Goal: Task Accomplishment & Management: Manage account settings

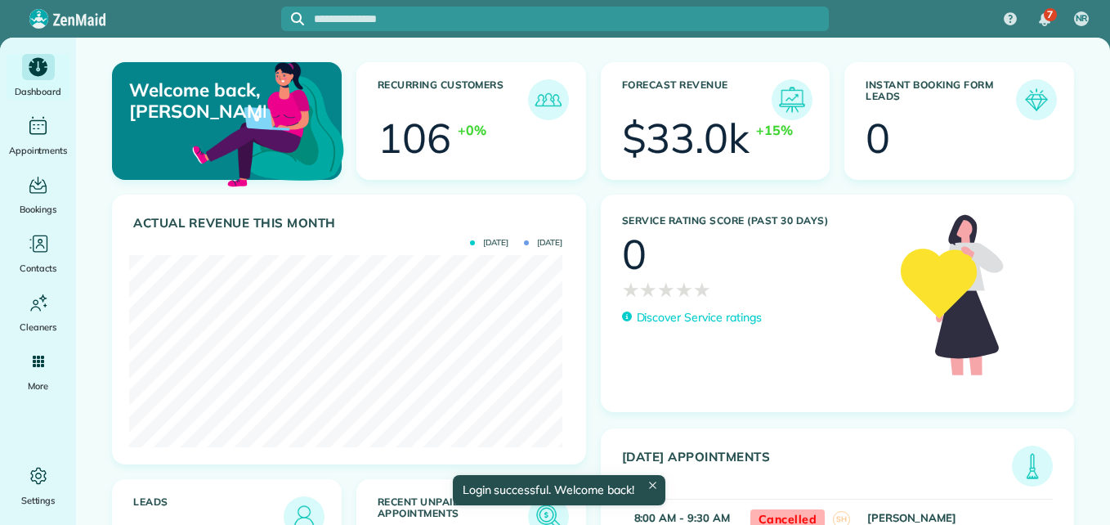
scroll to position [192, 433]
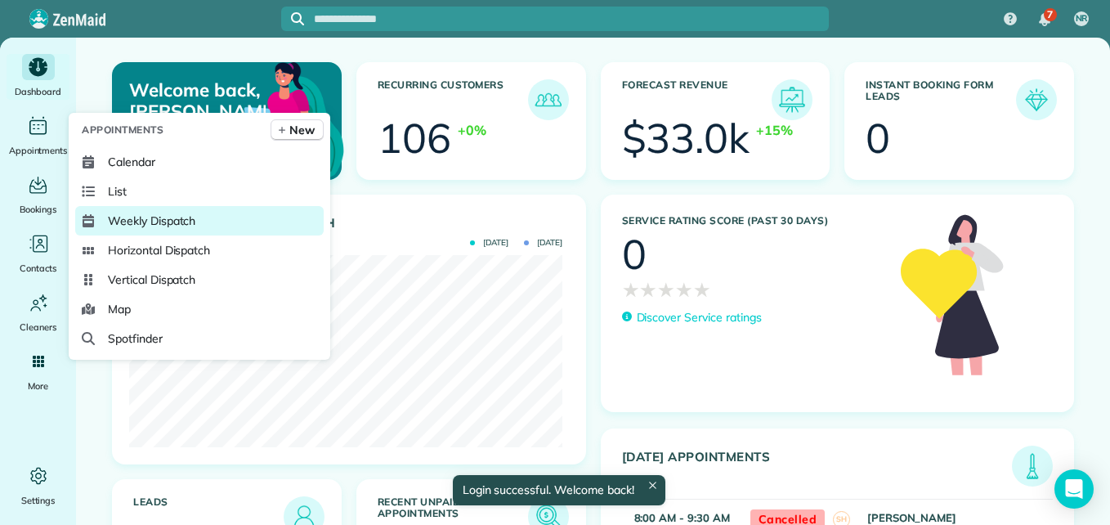
click at [108, 206] on ul "Calendar List Weekly Dispatch Horizontal Dispatch Vertical Dispatch Map Spotfin…" at bounding box center [199, 250] width 248 height 206
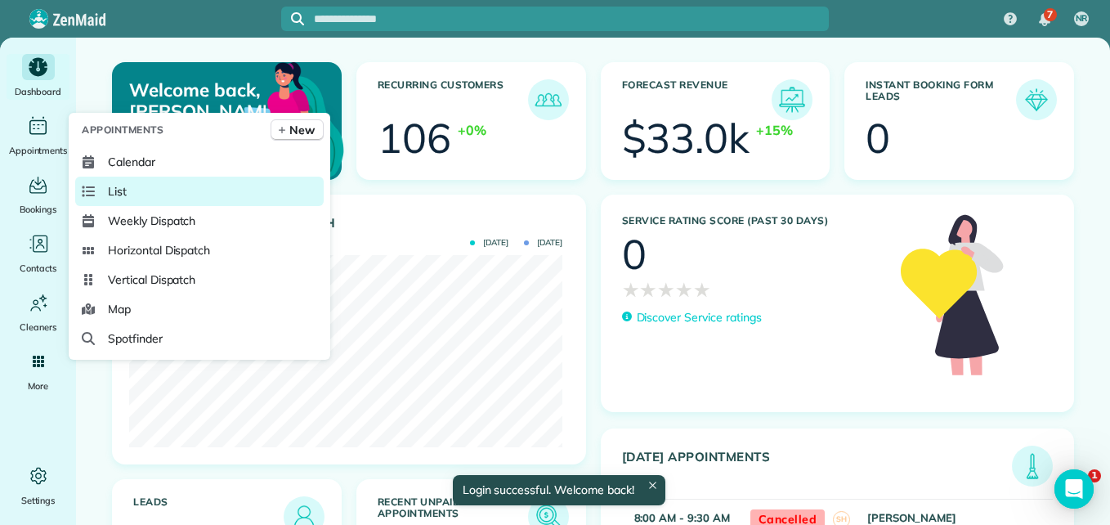
scroll to position [0, 0]
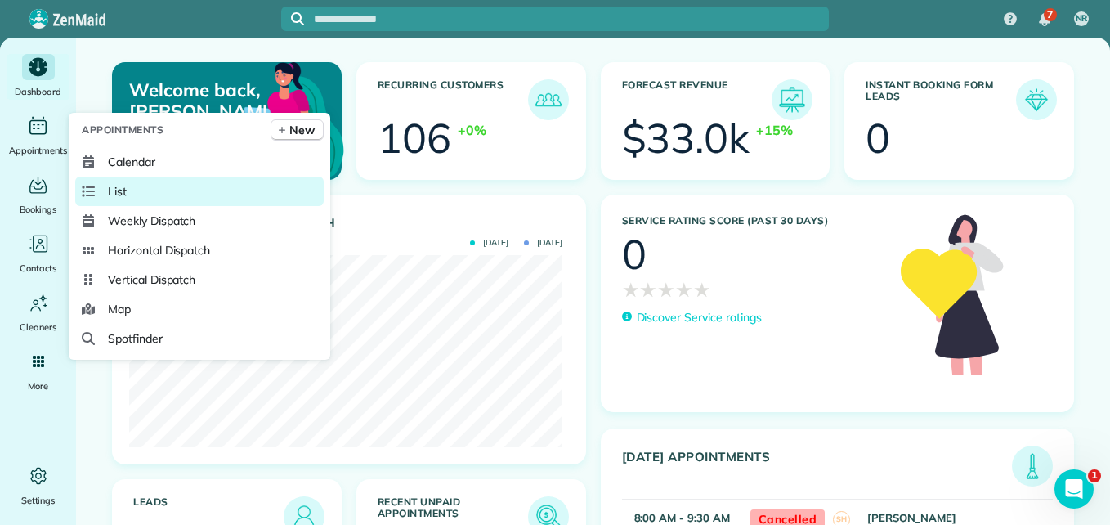
click at [118, 185] on span "List" at bounding box center [117, 191] width 19 height 16
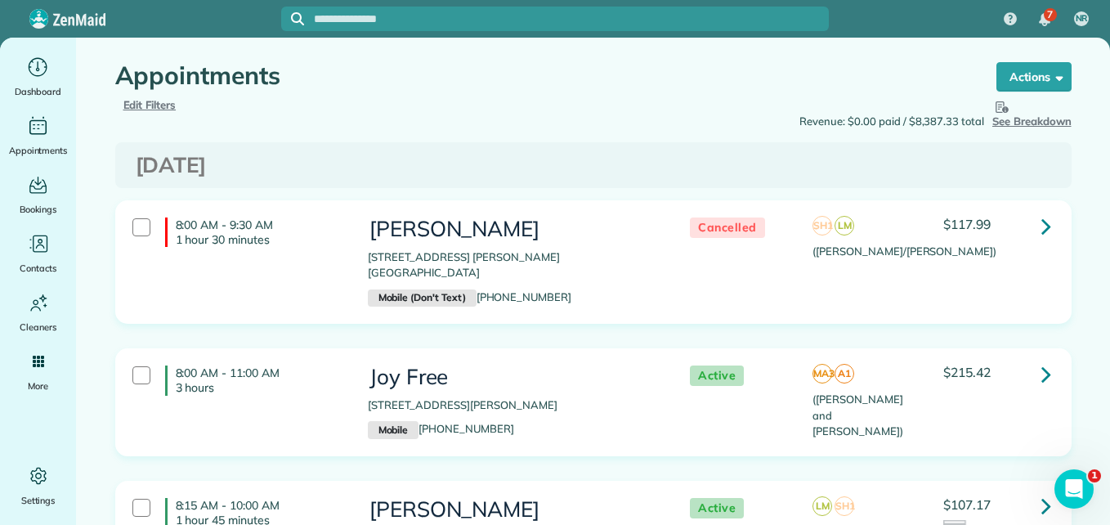
click at [164, 105] on span "Edit Filters" at bounding box center [149, 104] width 53 height 13
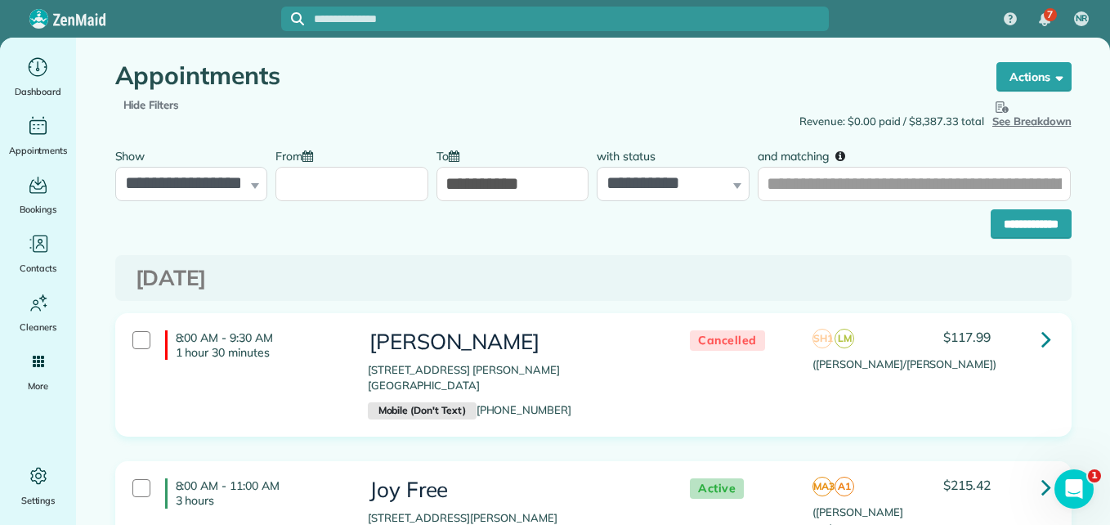
click at [297, 188] on input "From" at bounding box center [351, 184] width 153 height 34
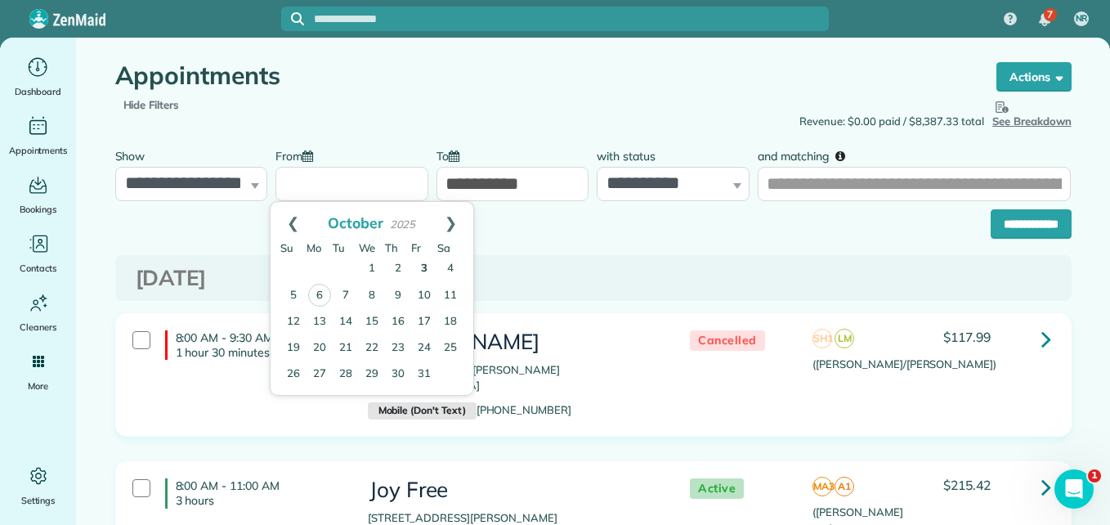
click at [424, 266] on link "3" at bounding box center [424, 269] width 26 height 26
type input "**********"
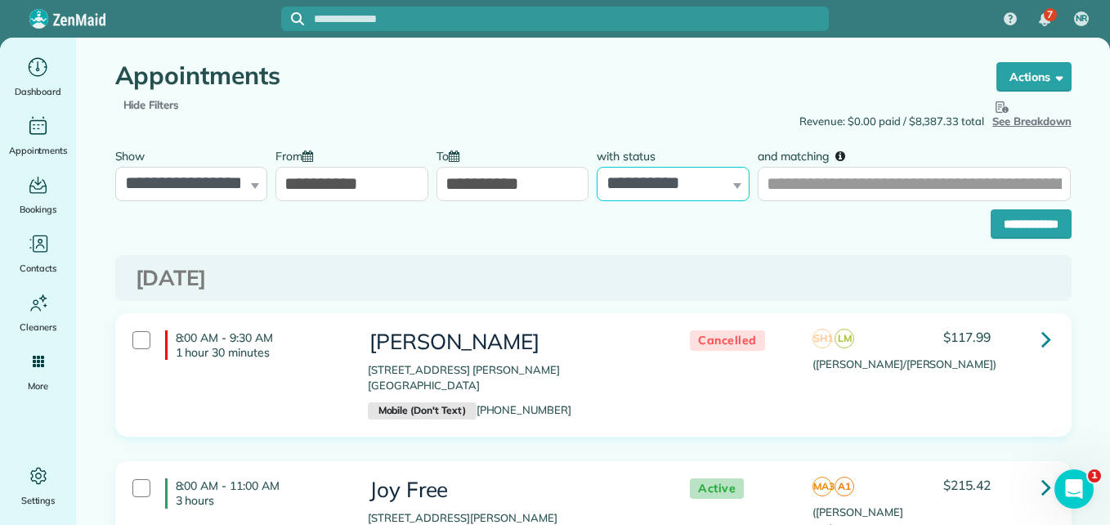
click at [624, 192] on select "**********" at bounding box center [673, 184] width 153 height 34
select select "****"
click at [597, 167] on select "**********" at bounding box center [673, 184] width 153 height 34
click at [992, 227] on input "**********" at bounding box center [1031, 223] width 81 height 29
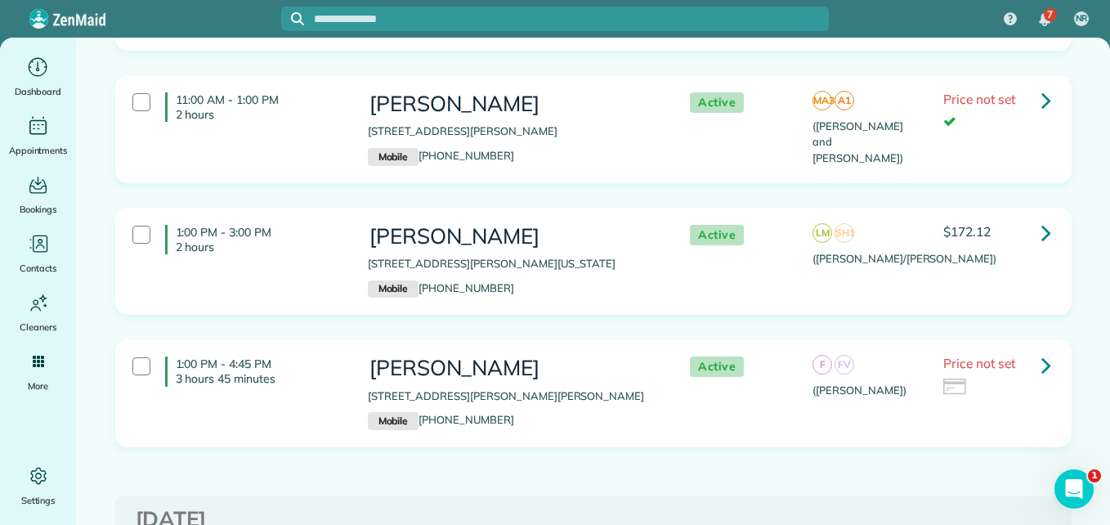
scroll to position [736, 0]
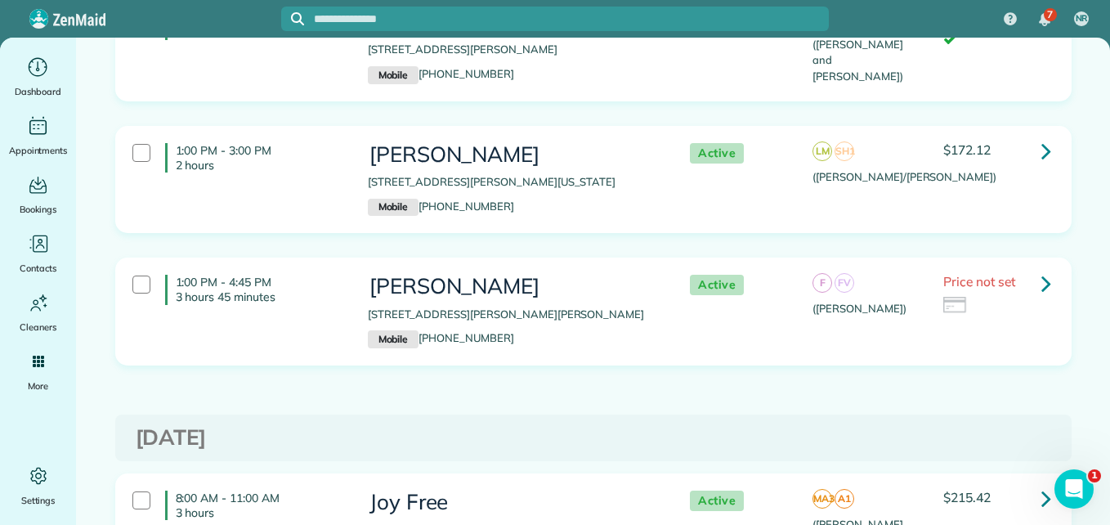
click at [1043, 281] on icon at bounding box center [1046, 283] width 10 height 29
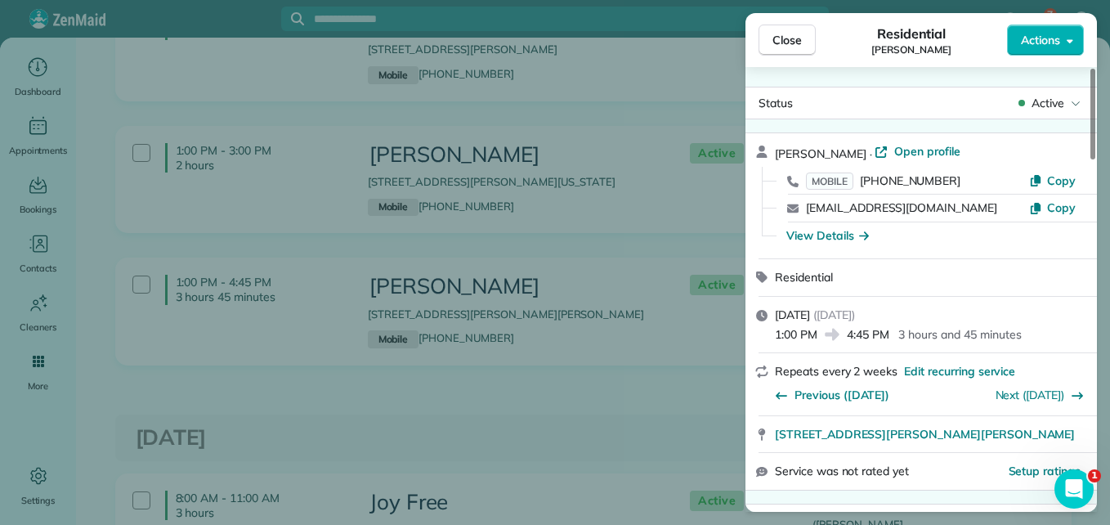
click at [939, 155] on span "Open profile" at bounding box center [927, 151] width 66 height 16
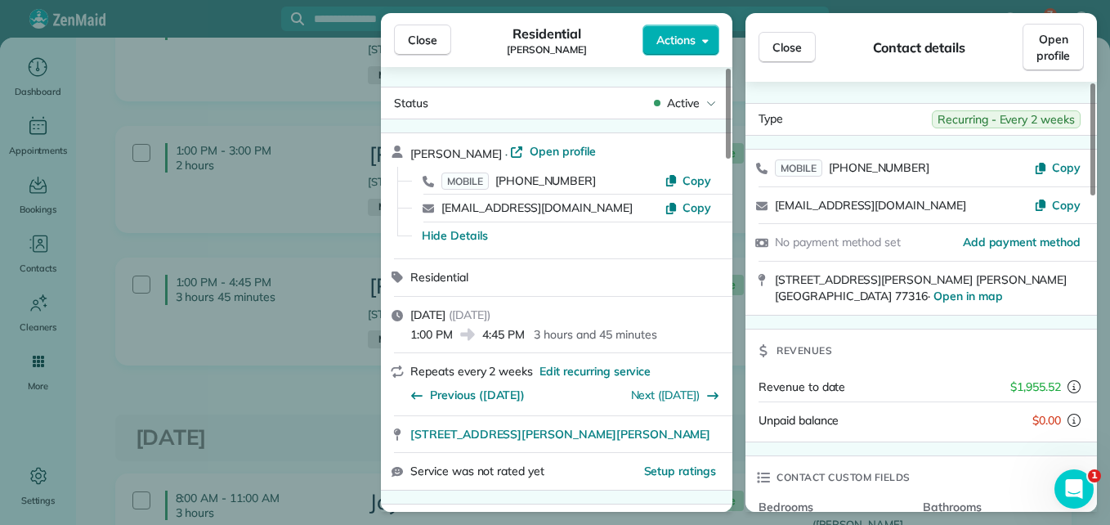
drag, startPoint x: 433, startPoint y: 38, endPoint x: 394, endPoint y: 29, distance: 40.2
click at [435, 38] on span "Close" at bounding box center [422, 40] width 29 height 16
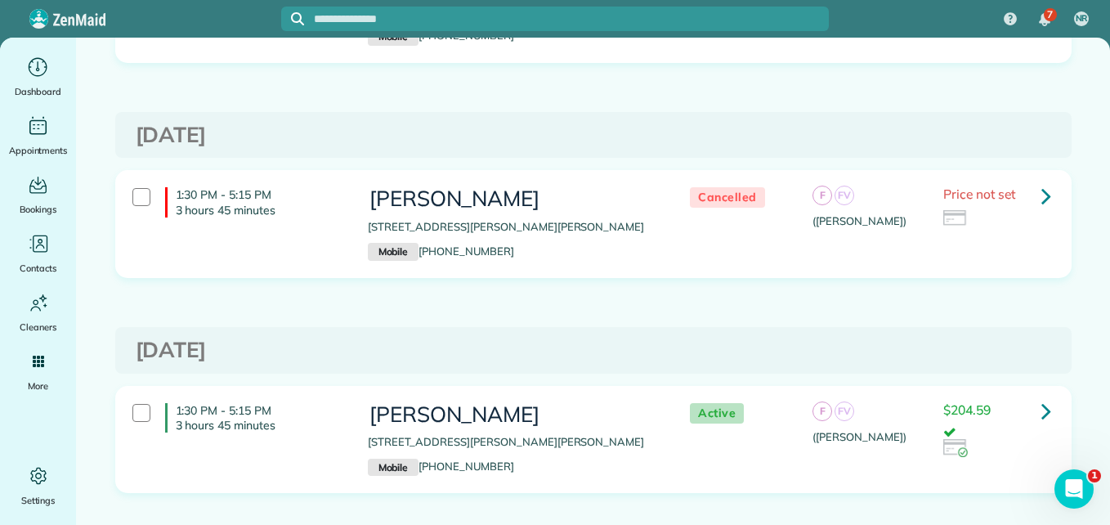
click at [1041, 413] on icon at bounding box center [1046, 410] width 10 height 29
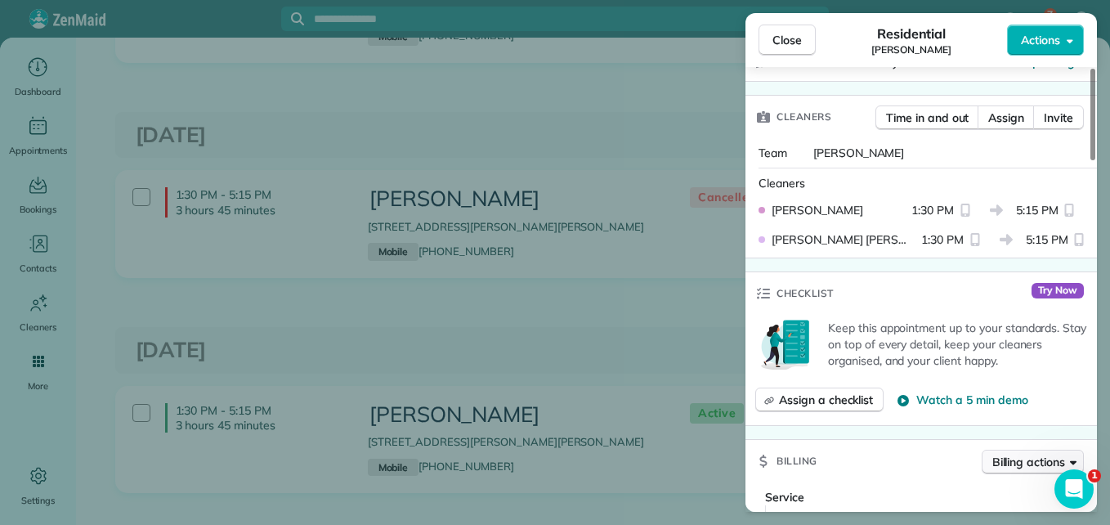
scroll to position [572, 0]
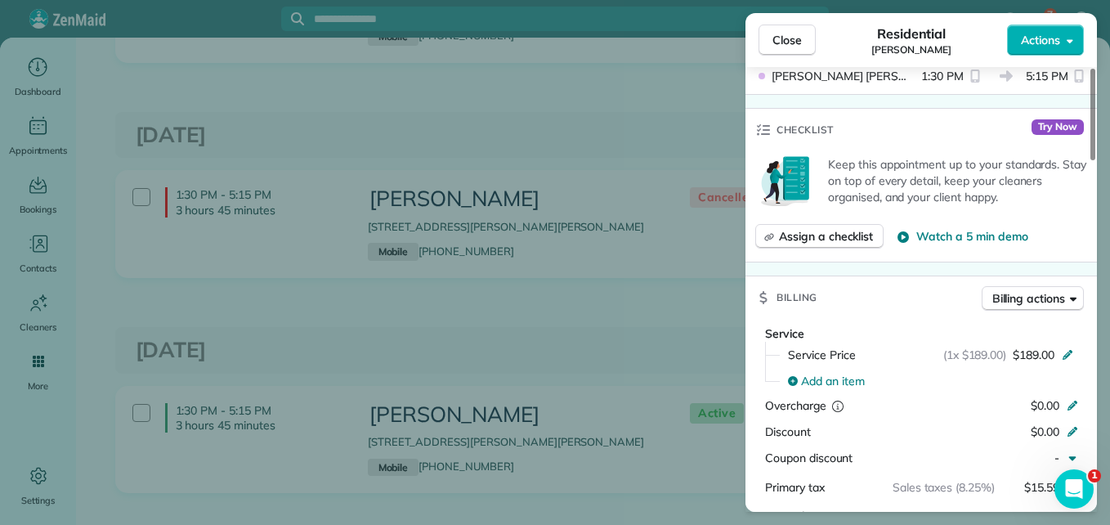
click at [764, 50] on button "Close" at bounding box center [786, 40] width 57 height 31
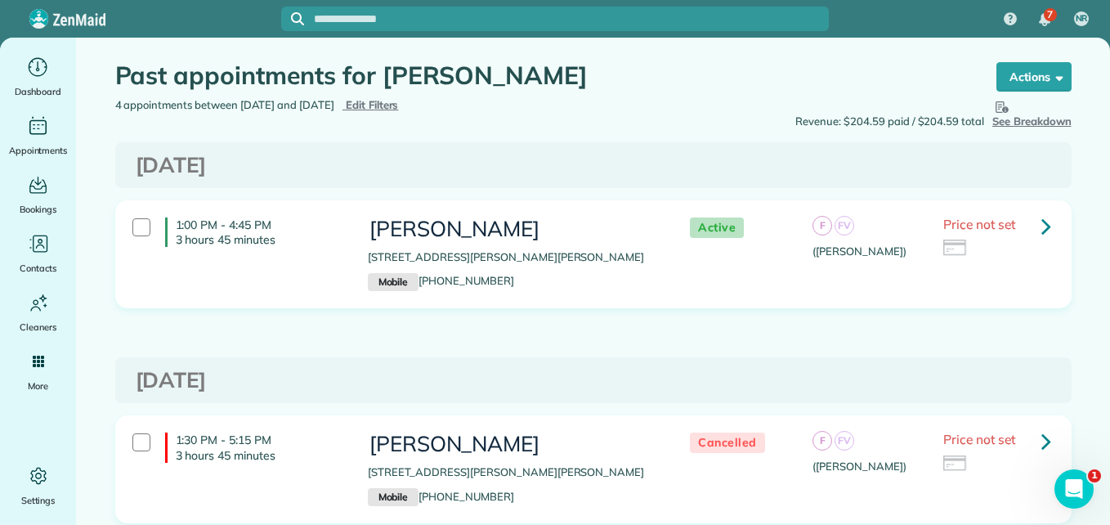
click at [1041, 219] on icon at bounding box center [1046, 226] width 10 height 29
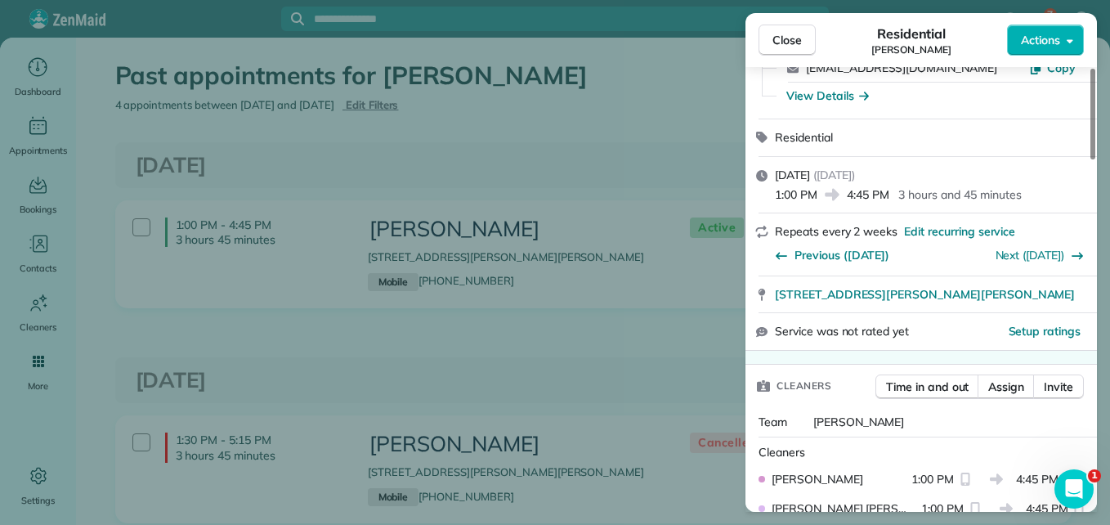
drag, startPoint x: 1090, startPoint y: 139, endPoint x: 1109, endPoint y: 280, distance: 141.8
click at [1095, 159] on div at bounding box center [1092, 114] width 5 height 91
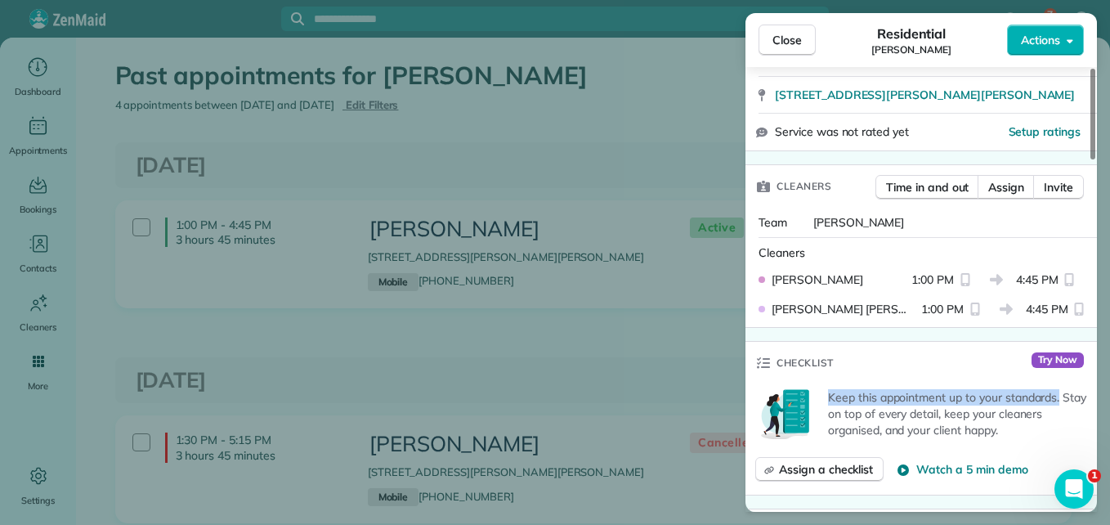
click at [1099, 388] on div "Close Residential Stephanie Thomas Actions Status Active Stephanie Thomas · Ope…" at bounding box center [555, 262] width 1110 height 525
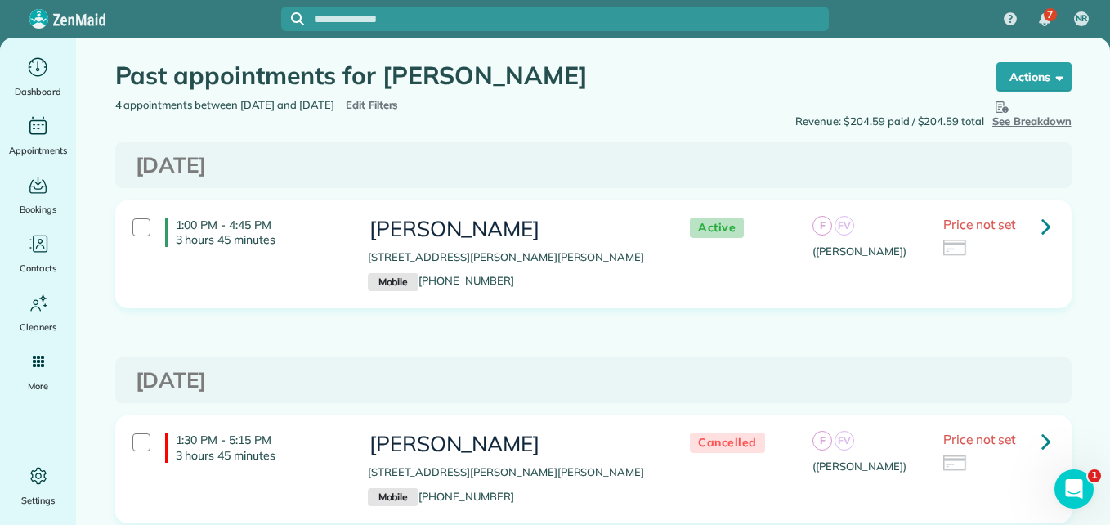
drag, startPoint x: 1099, startPoint y: 388, endPoint x: 1107, endPoint y: 405, distance: 19.0
click at [1107, 405] on div at bounding box center [555, 262] width 1110 height 525
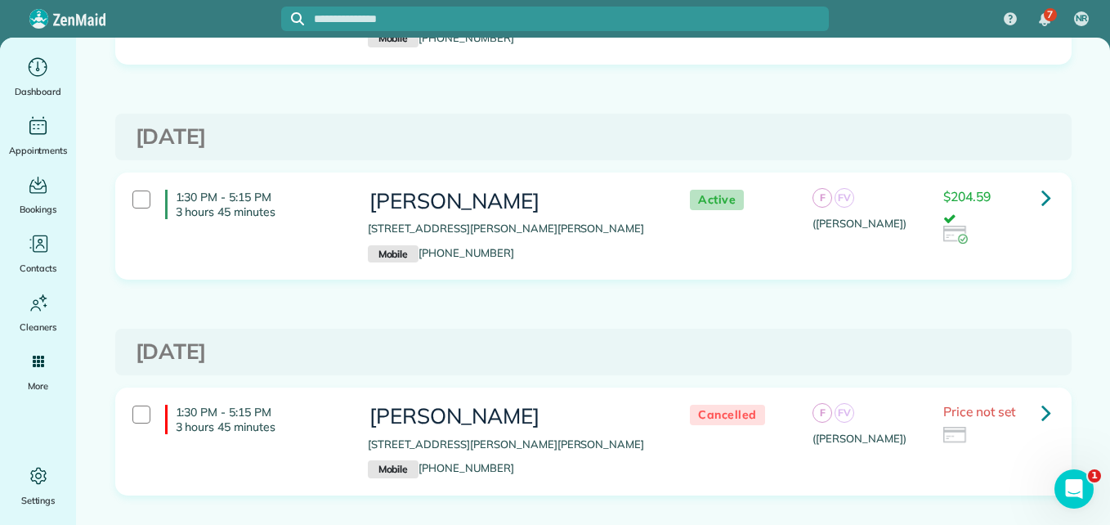
click at [1061, 329] on div "Friday Aug 15, 2025" at bounding box center [593, 352] width 956 height 47
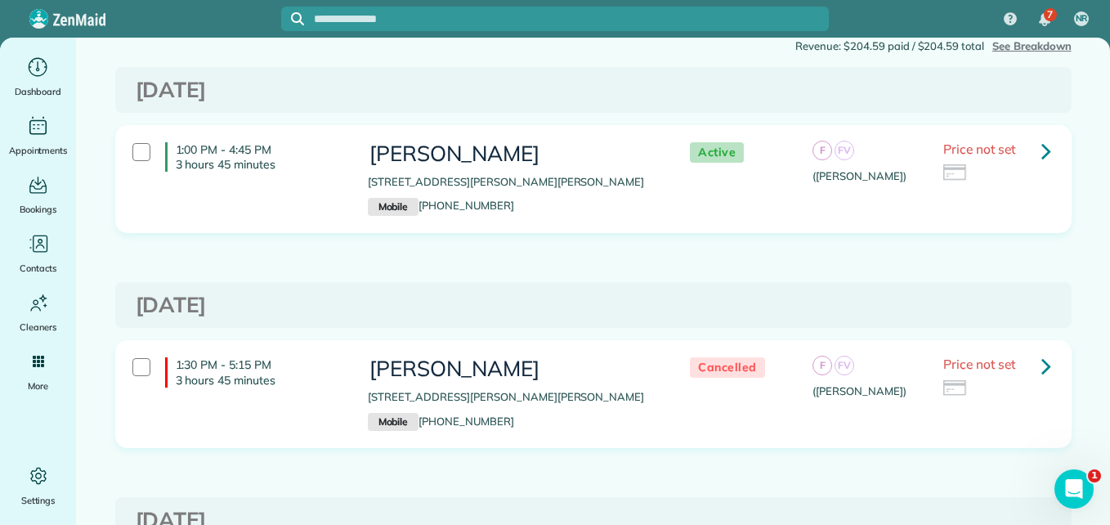
scroll to position [50, 0]
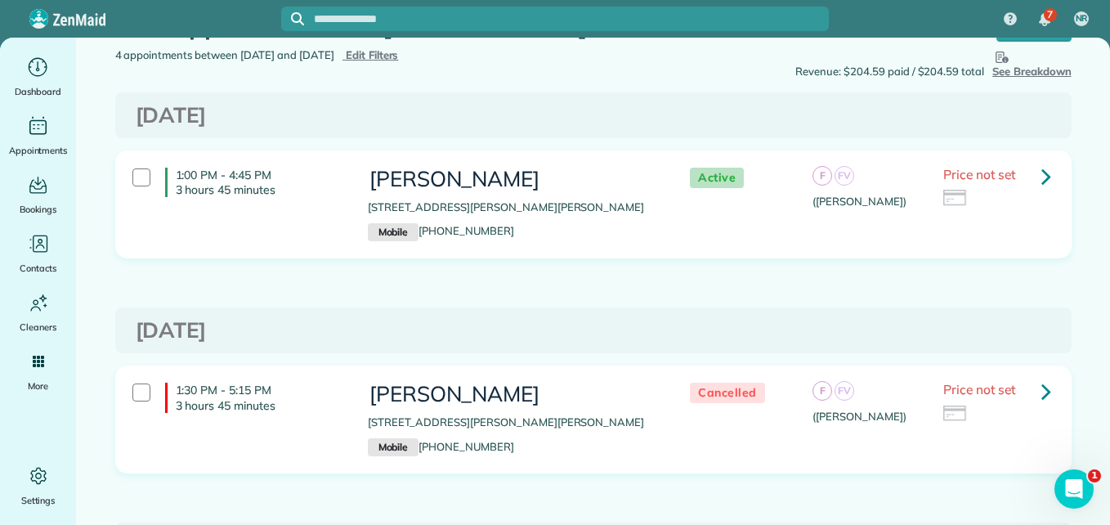
click at [1044, 182] on icon at bounding box center [1046, 176] width 10 height 29
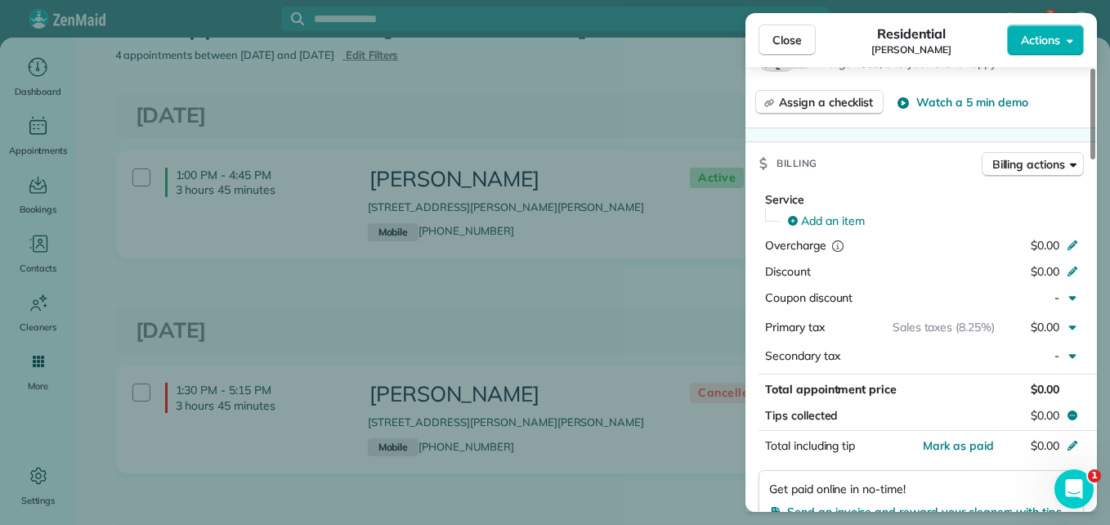
scroll to position [654, 0]
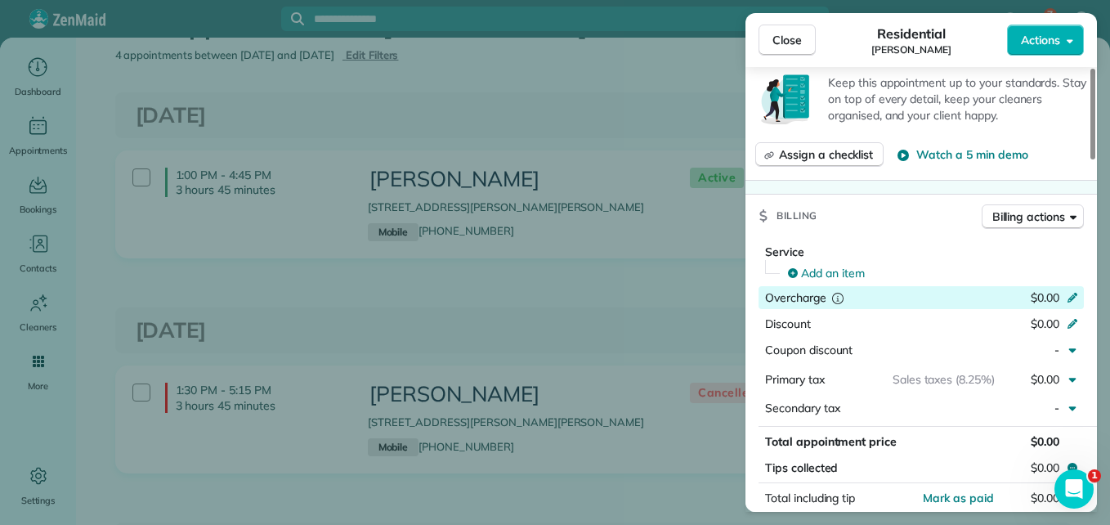
click at [1071, 296] on icon at bounding box center [1072, 295] width 13 height 13
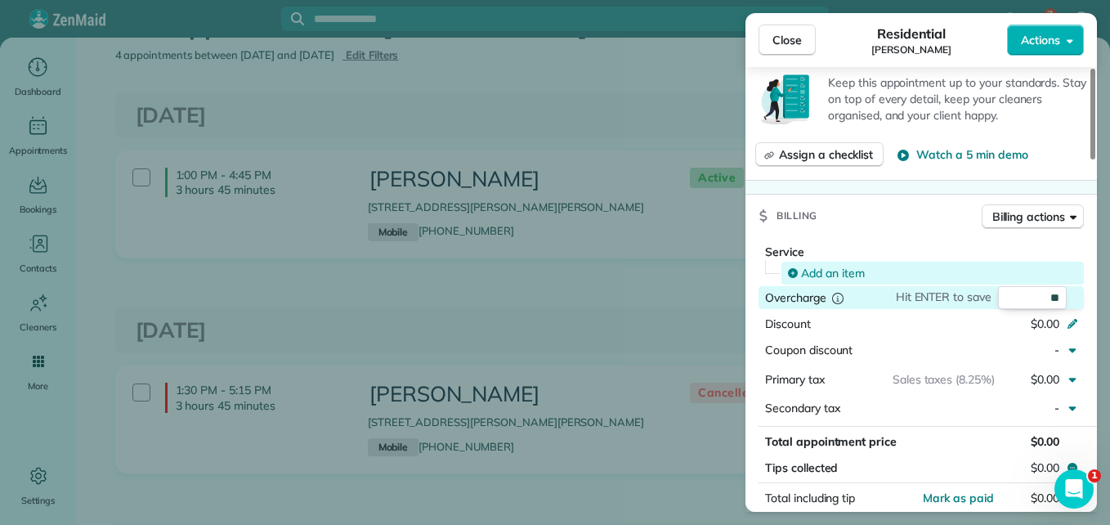
type input "***"
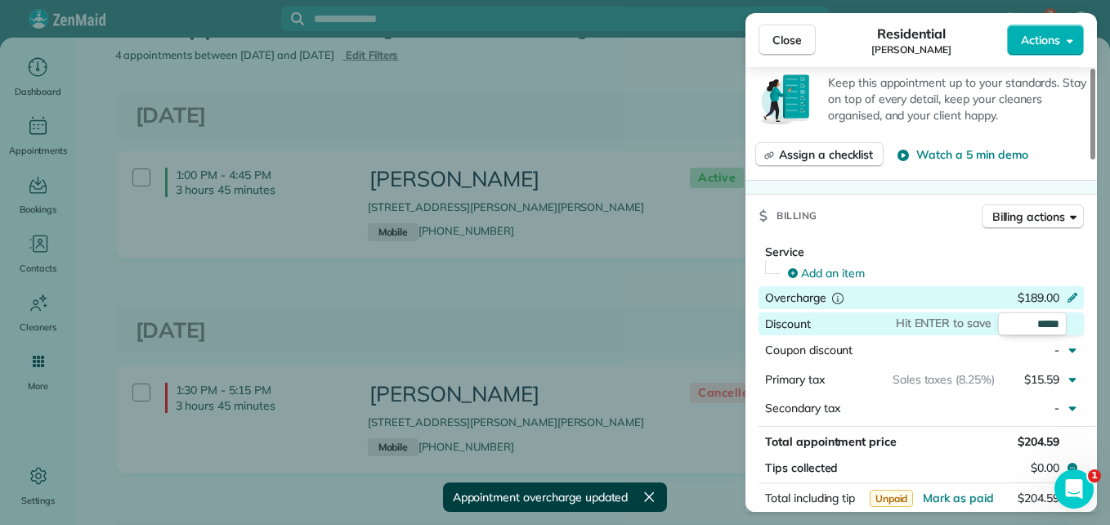
click at [1076, 293] on icon at bounding box center [1072, 297] width 11 height 11
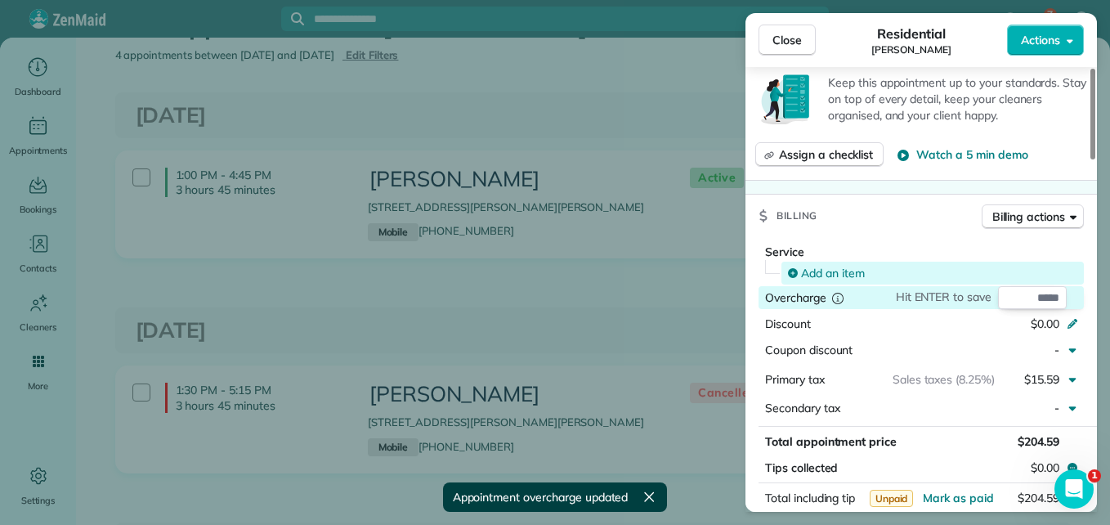
type input "*"
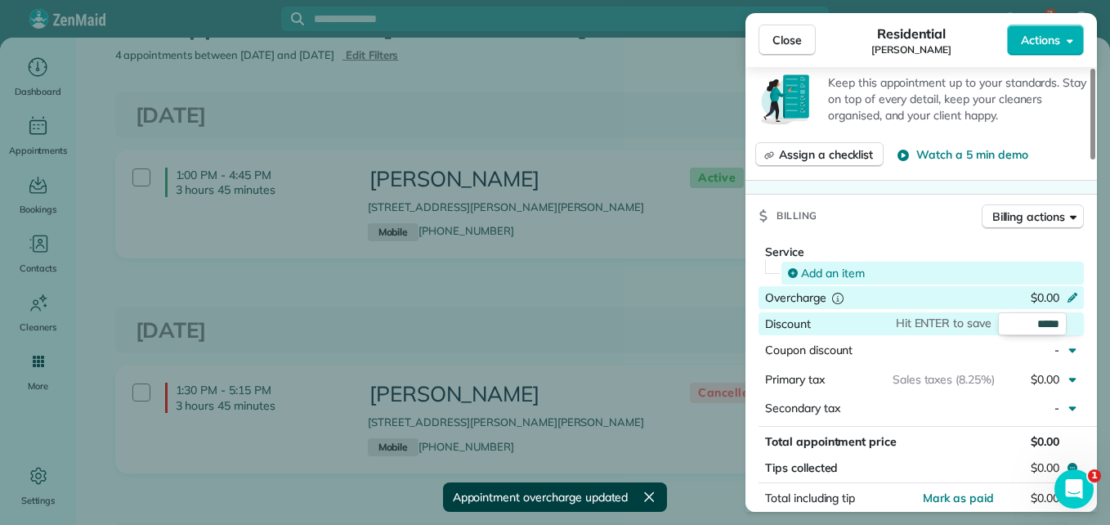
click at [814, 265] on span "Add an item" at bounding box center [833, 273] width 64 height 16
click at [840, 264] on div "Add an item" at bounding box center [932, 273] width 302 height 23
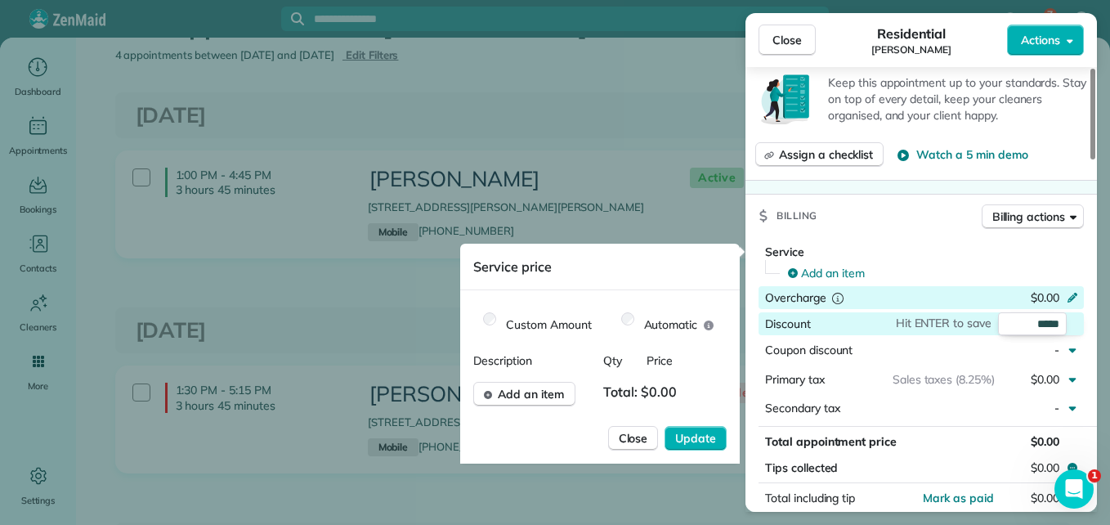
click at [679, 360] on span "Price" at bounding box center [664, 360] width 37 height 16
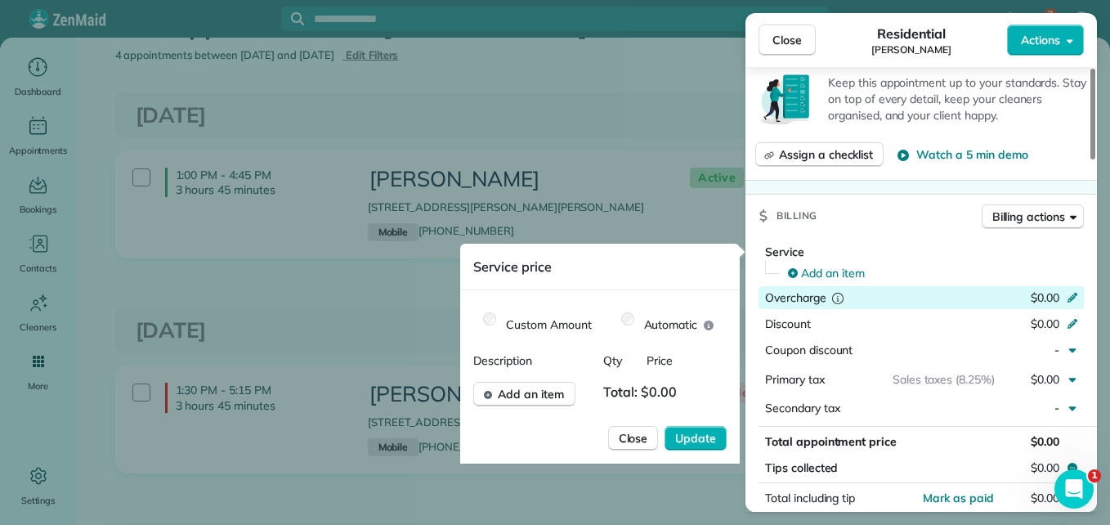
click at [683, 384] on span "Total: $0.00" at bounding box center [643, 394] width 80 height 25
click at [683, 391] on span "Total: $0.00" at bounding box center [643, 394] width 80 height 25
click at [542, 387] on span "Add an item" at bounding box center [531, 394] width 66 height 16
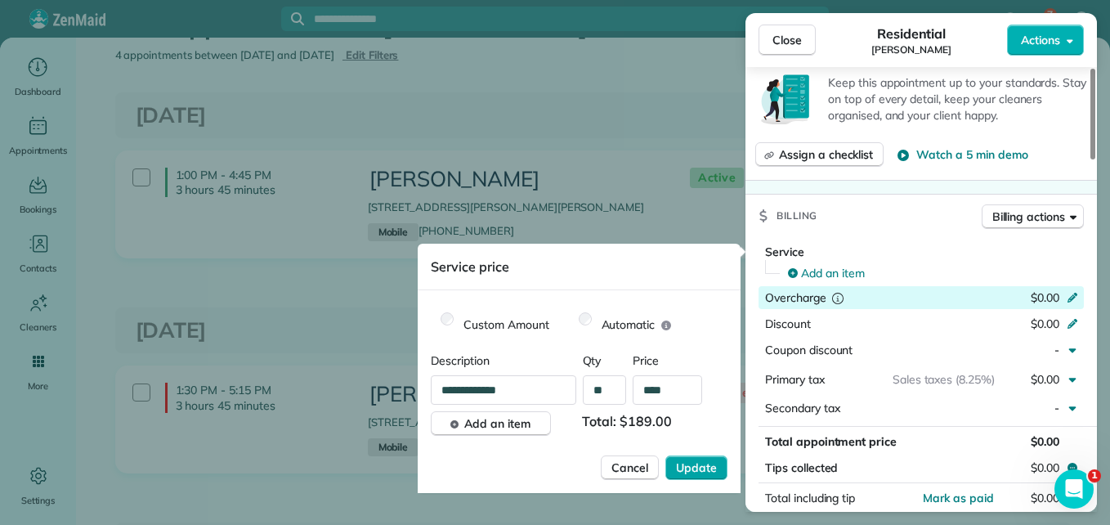
type input "****"
click at [684, 470] on span "Update" at bounding box center [696, 467] width 41 height 16
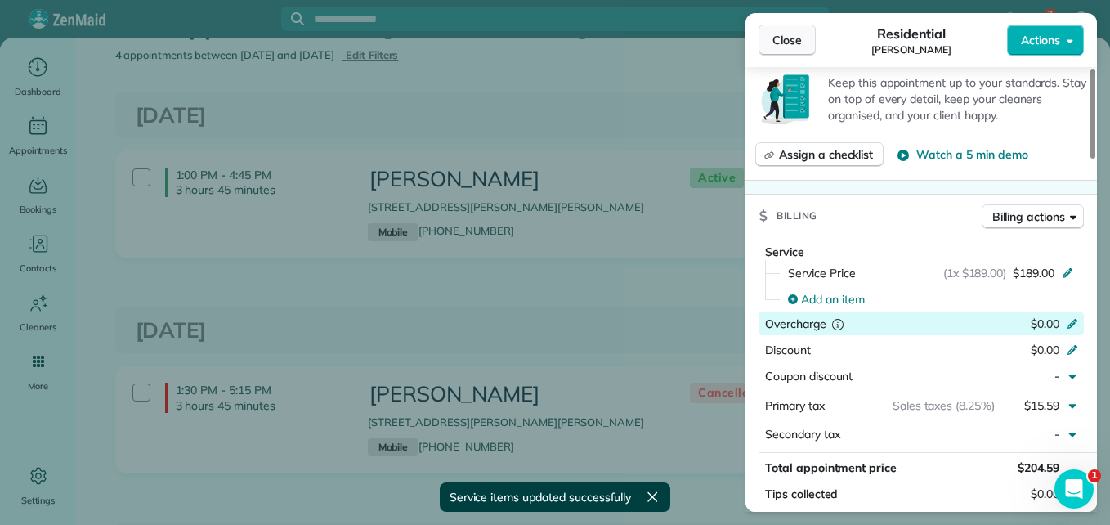
click at [802, 39] on button "Close" at bounding box center [786, 40] width 57 height 31
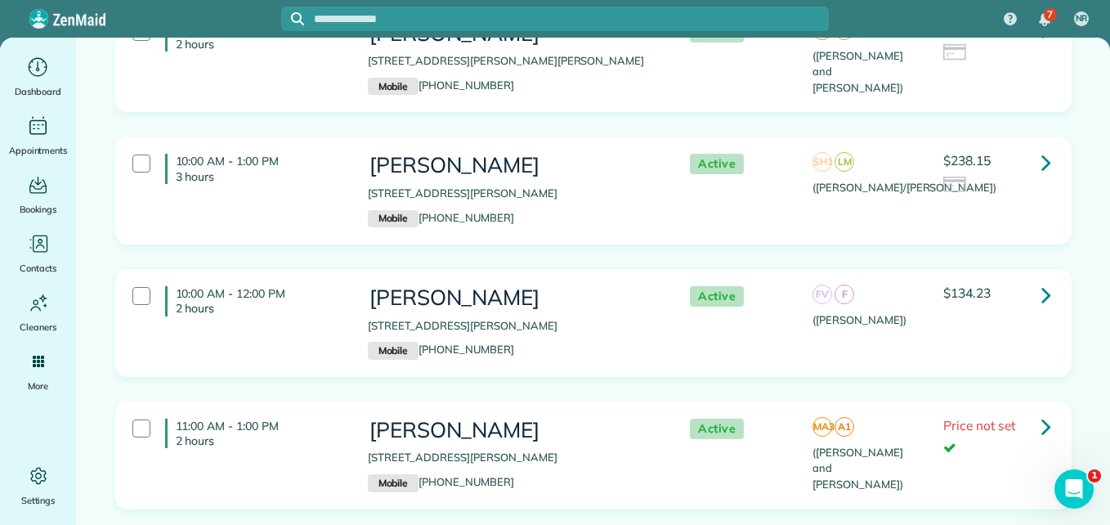
scroll to position [409, 0]
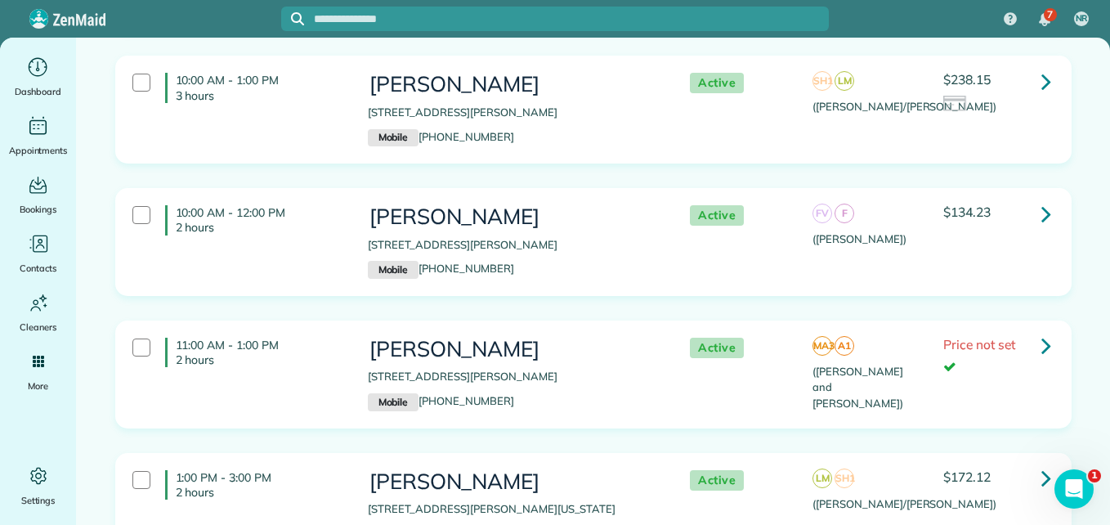
click at [313, 271] on div "10:00 AM - 12:00 PM 2 hours [PERSON_NAME] [STREET_ADDRESS][PERSON_NAME] Mobile …" at bounding box center [591, 242] width 942 height 90
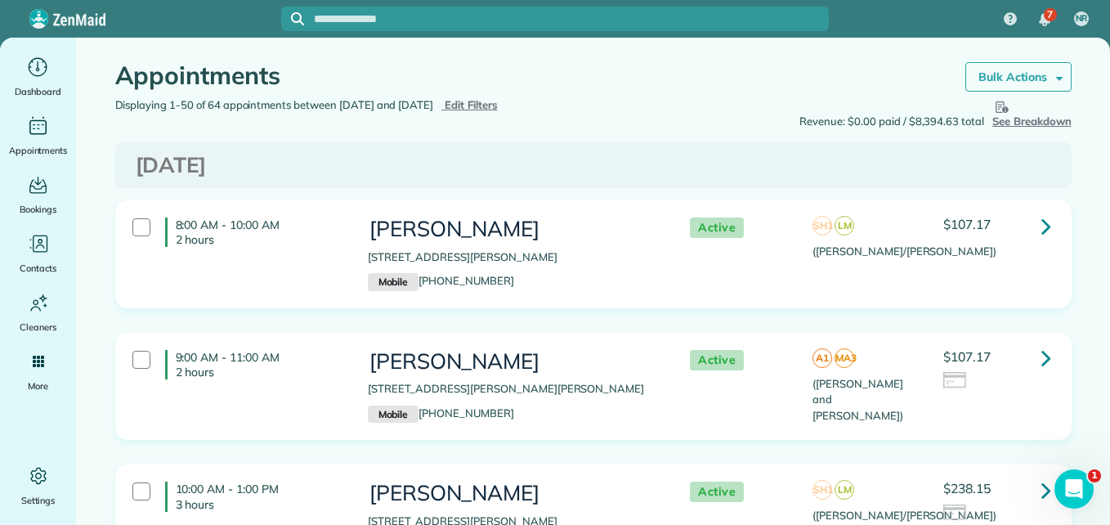
click at [1044, 85] on link "Bulk Actions" at bounding box center [1018, 76] width 106 height 29
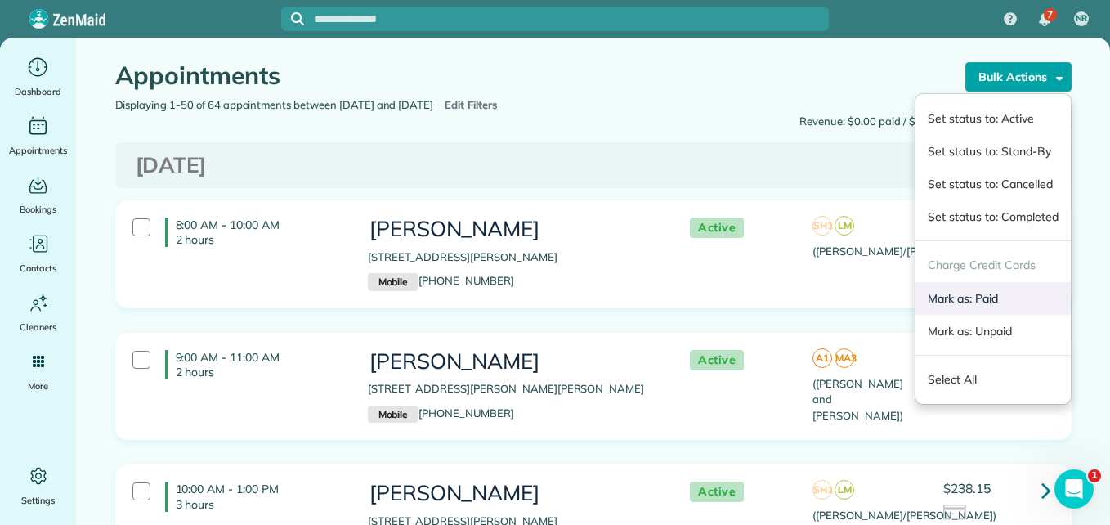
click at [973, 297] on link "Mark as: Paid" at bounding box center [992, 298] width 154 height 33
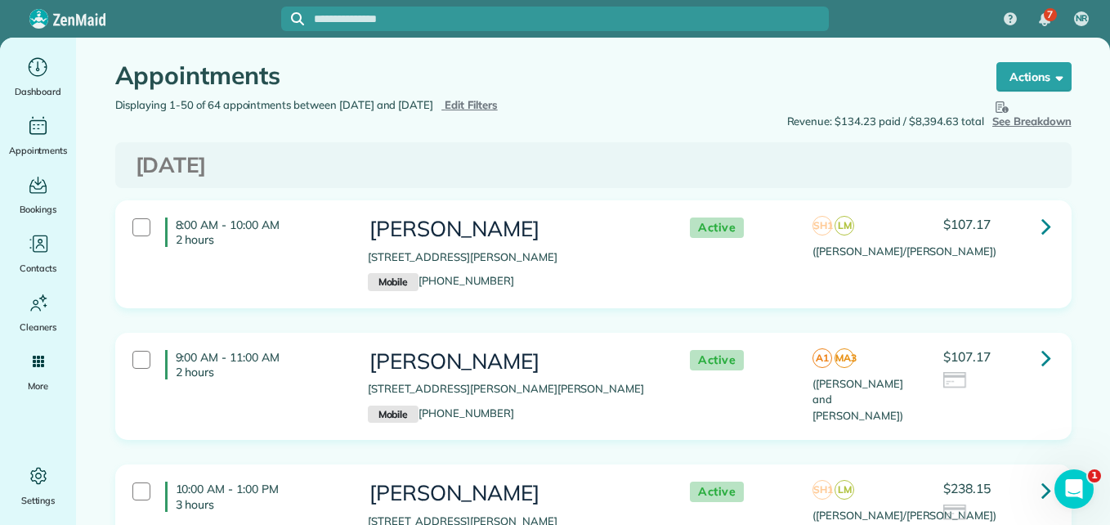
click at [501, 92] on div "Appointments" at bounding box center [540, 79] width 850 height 35
click at [496, 101] on span "Edit Filters" at bounding box center [471, 104] width 53 height 13
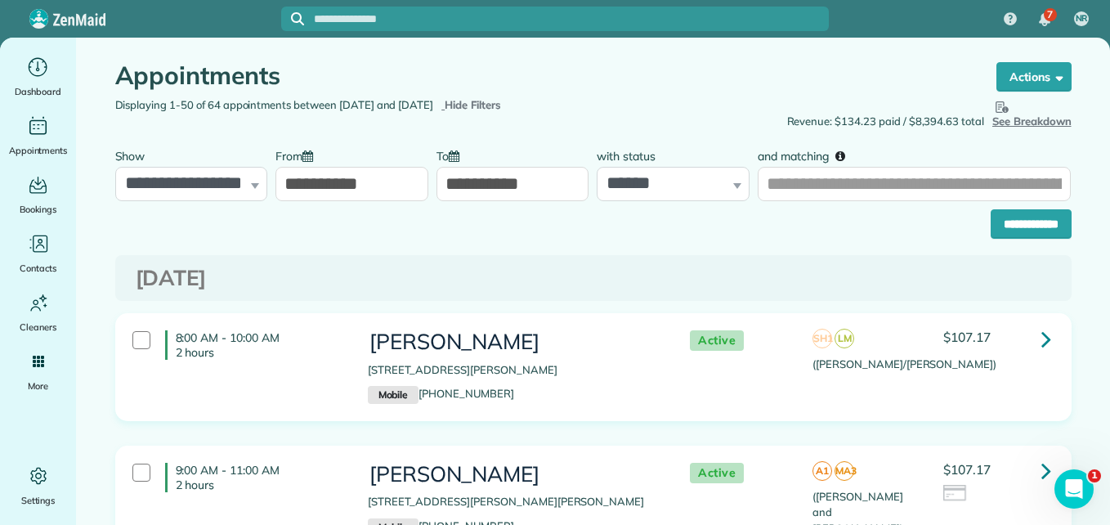
click at [369, 177] on input "**********" at bounding box center [351, 184] width 153 height 34
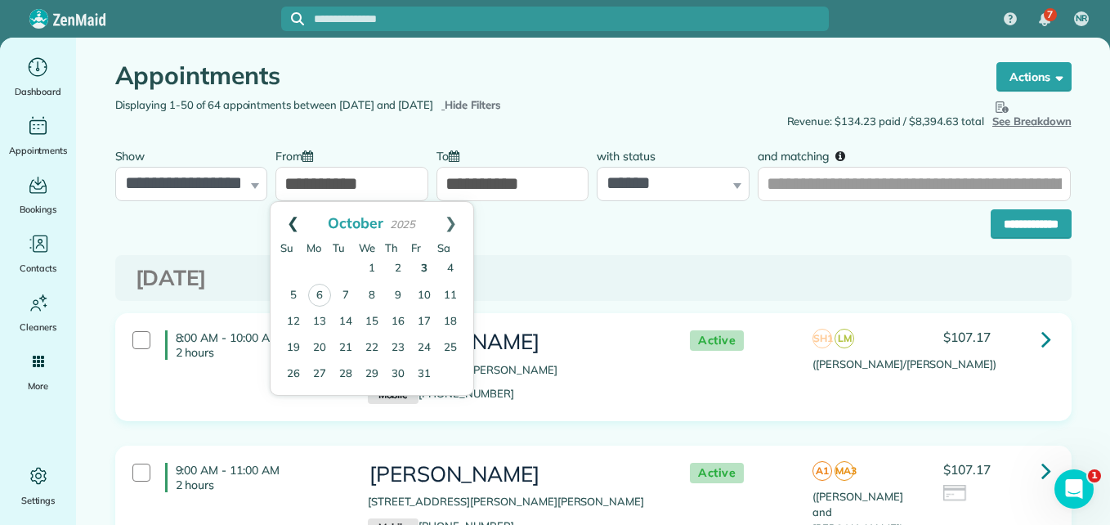
click at [290, 221] on link "Prev" at bounding box center [293, 222] width 45 height 41
click at [320, 373] on link "29" at bounding box center [319, 373] width 26 height 26
type input "**********"
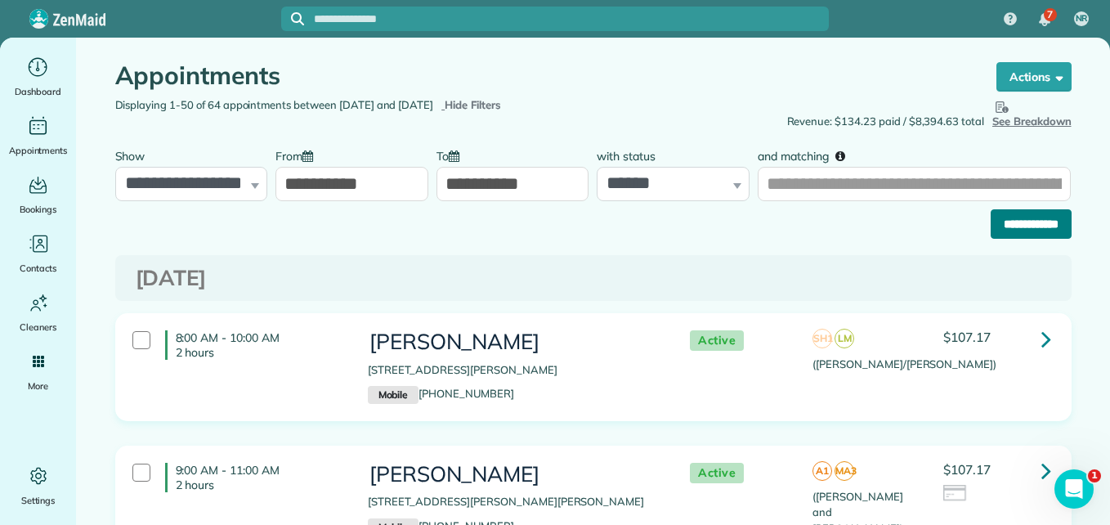
click at [1016, 227] on input "**********" at bounding box center [1031, 223] width 81 height 29
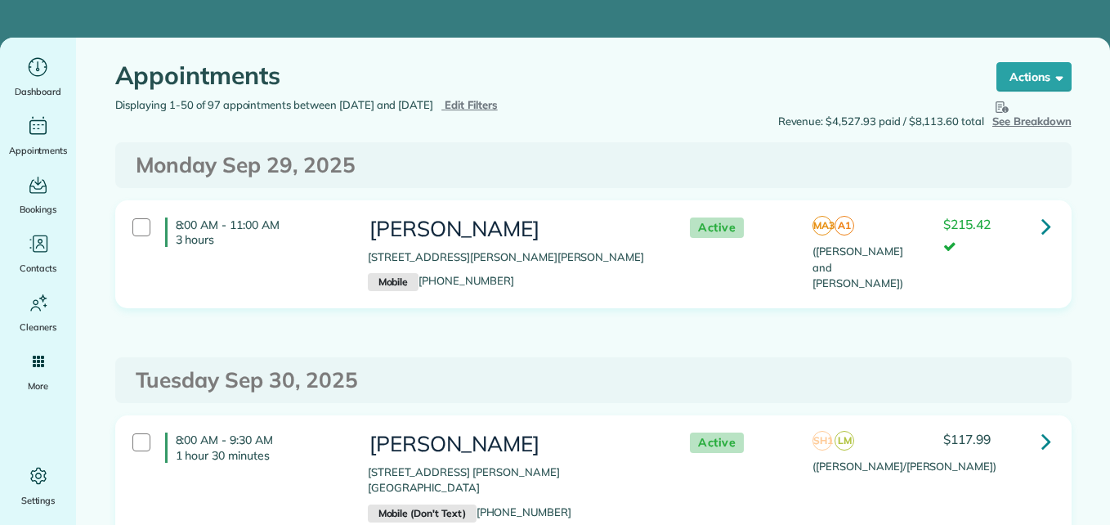
type input "**********"
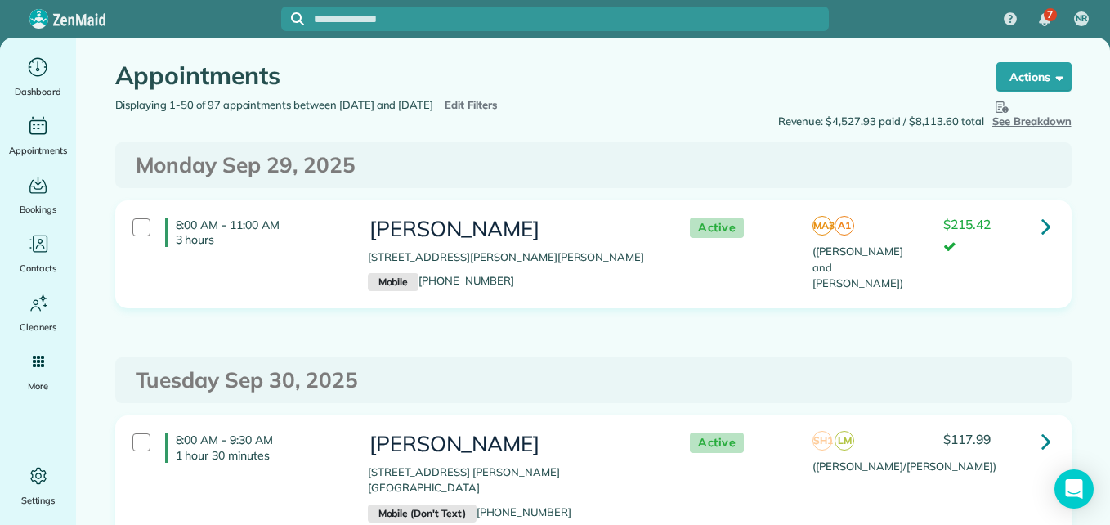
click at [498, 105] on span "Edit Filters" at bounding box center [471, 104] width 53 height 13
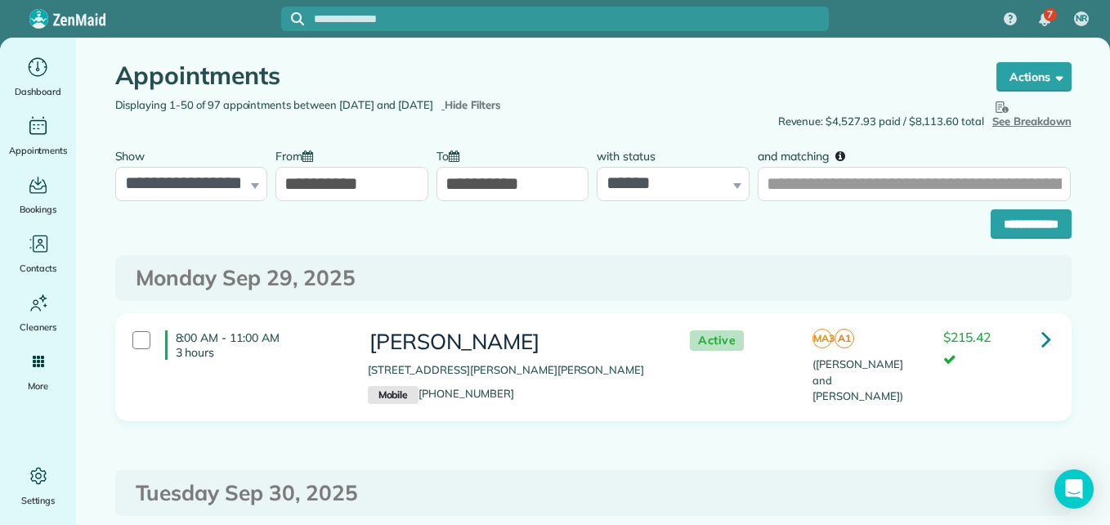
click at [533, 172] on input "**********" at bounding box center [512, 184] width 153 height 34
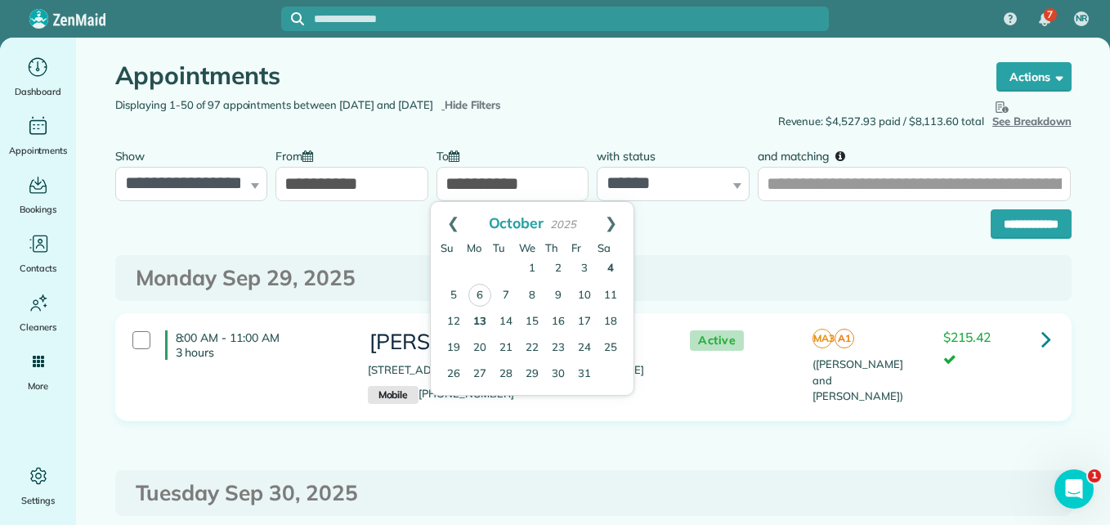
click at [609, 266] on link "4" at bounding box center [610, 269] width 26 height 26
type input "**********"
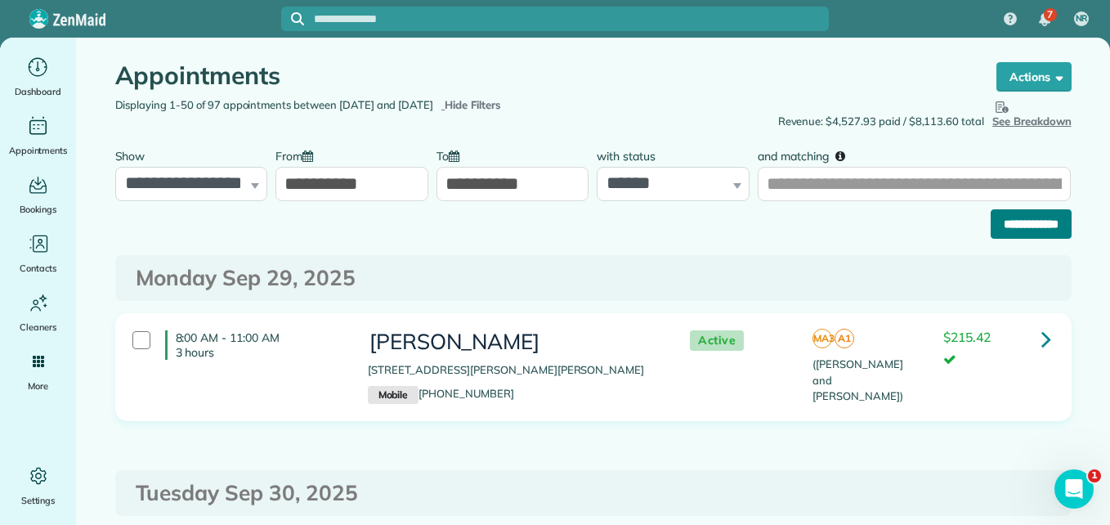
click at [995, 230] on input "**********" at bounding box center [1031, 223] width 81 height 29
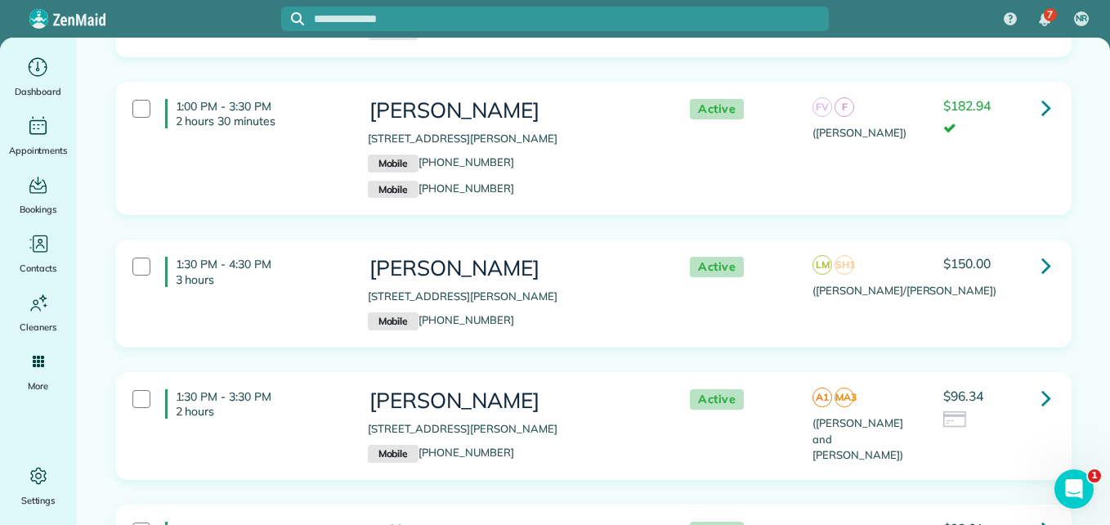
scroll to position [2942, 0]
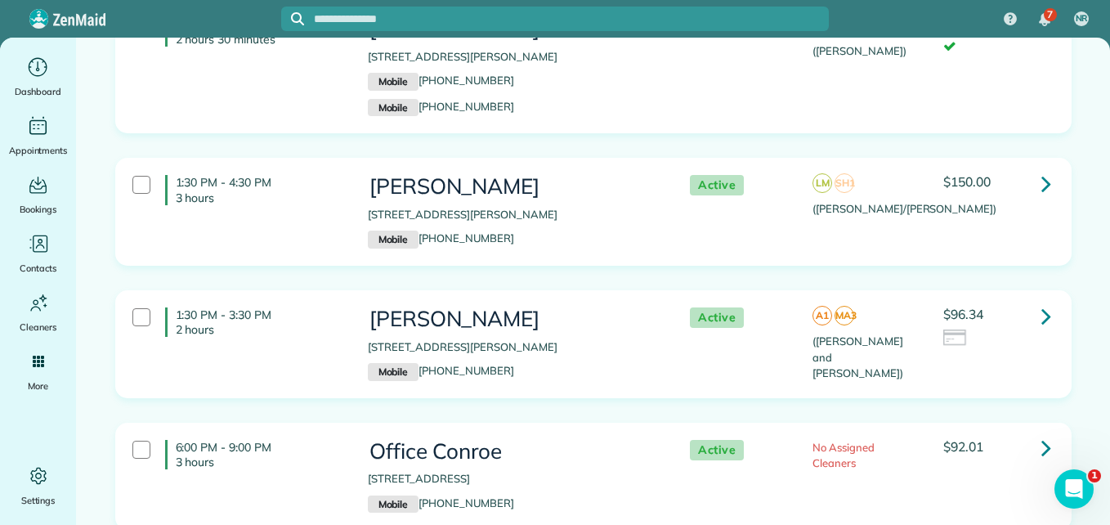
click at [1031, 299] on link at bounding box center [1046, 315] width 33 height 33
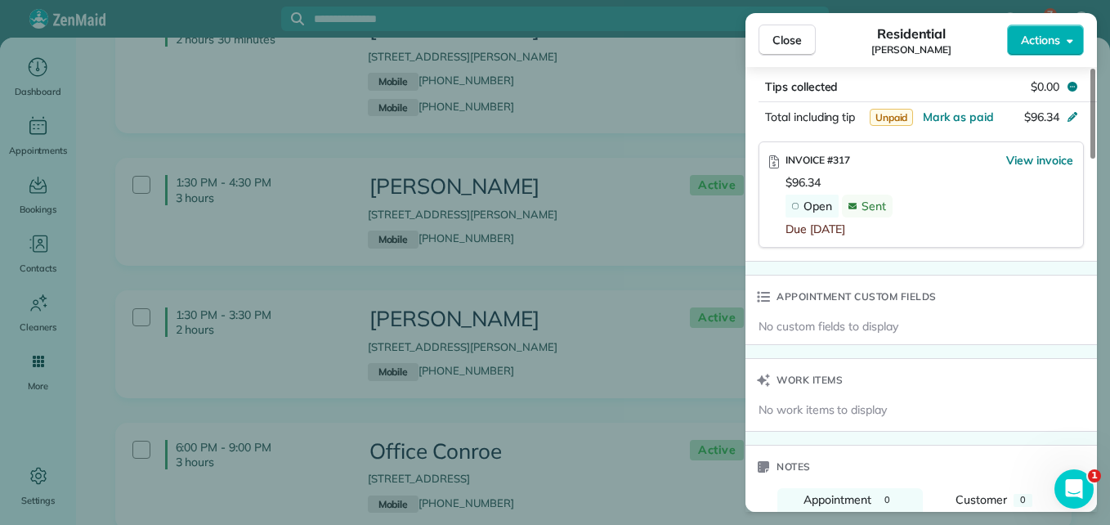
scroll to position [1062, 0]
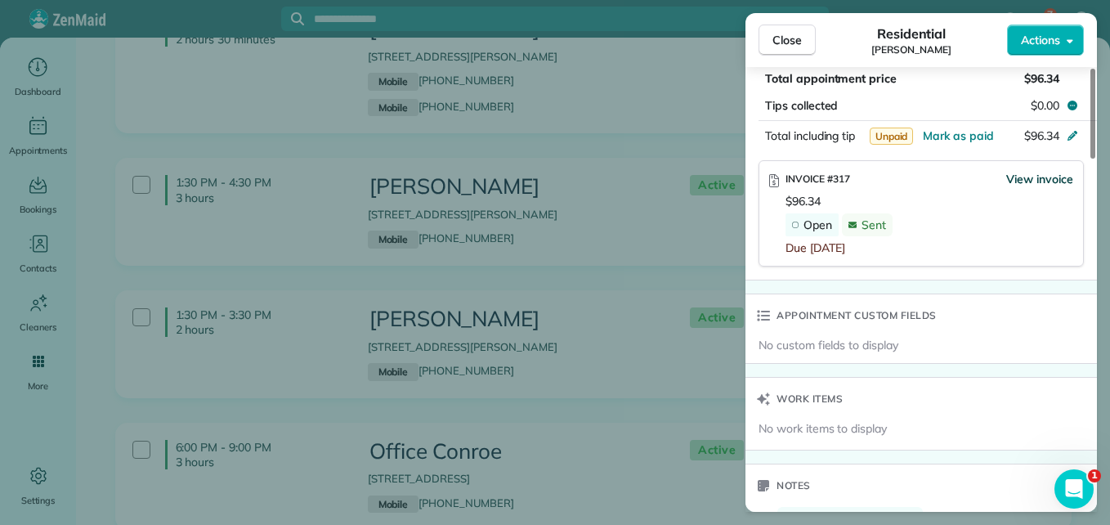
click at [1047, 171] on span "View invoice" at bounding box center [1039, 179] width 67 height 16
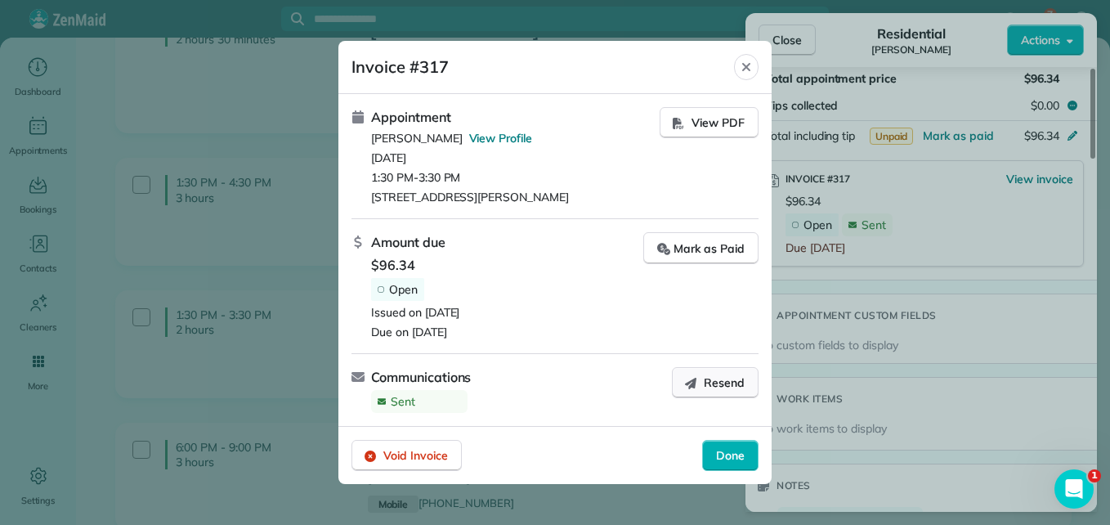
click at [738, 382] on span "Resend" at bounding box center [724, 382] width 41 height 16
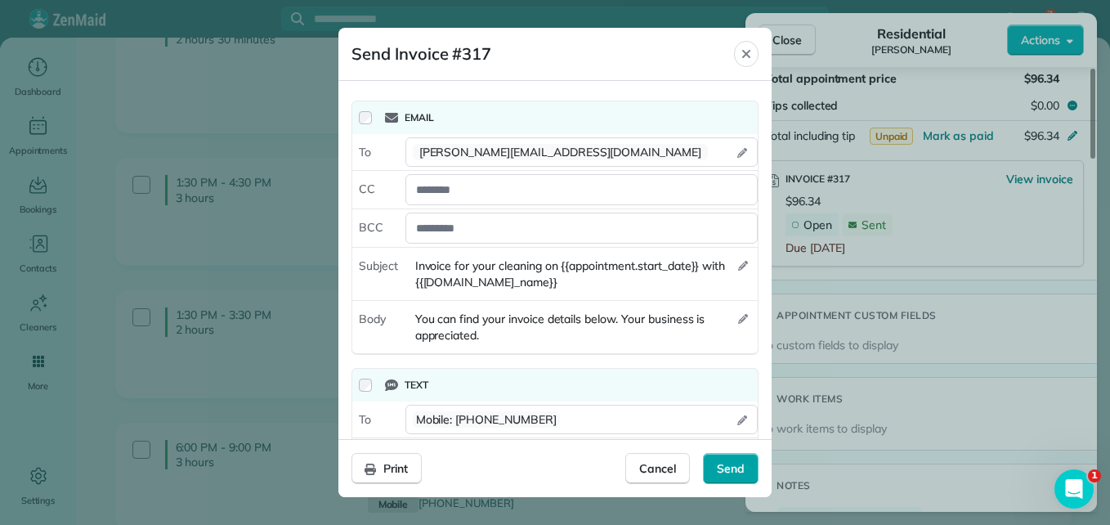
click at [729, 465] on span "Send" at bounding box center [731, 468] width 28 height 16
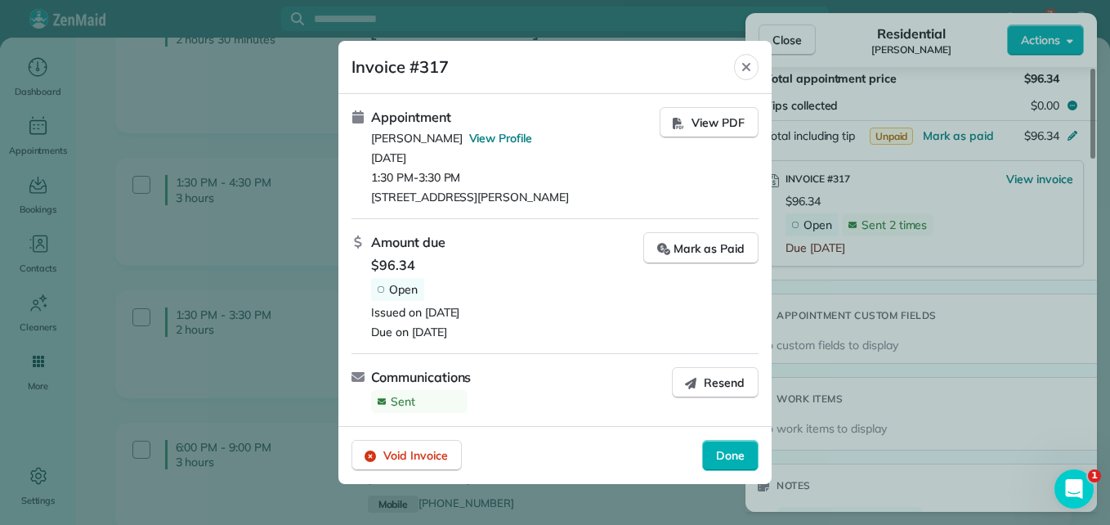
drag, startPoint x: 715, startPoint y: 460, endPoint x: 843, endPoint y: 187, distance: 301.3
click at [714, 460] on div "Done" at bounding box center [730, 455] width 56 height 31
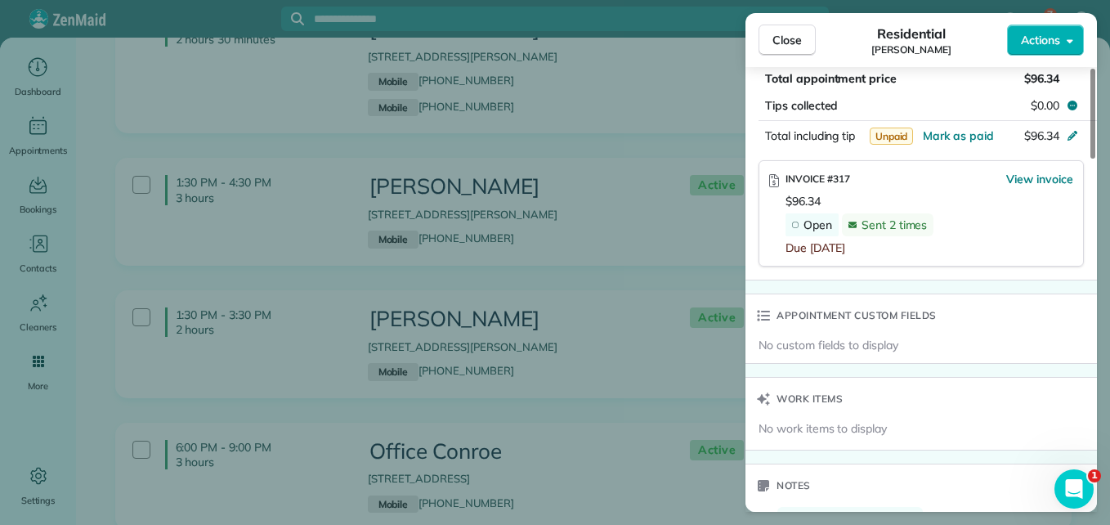
drag, startPoint x: 804, startPoint y: 39, endPoint x: 795, endPoint y: 61, distance: 23.8
click at [803, 39] on button "Close" at bounding box center [786, 40] width 57 height 31
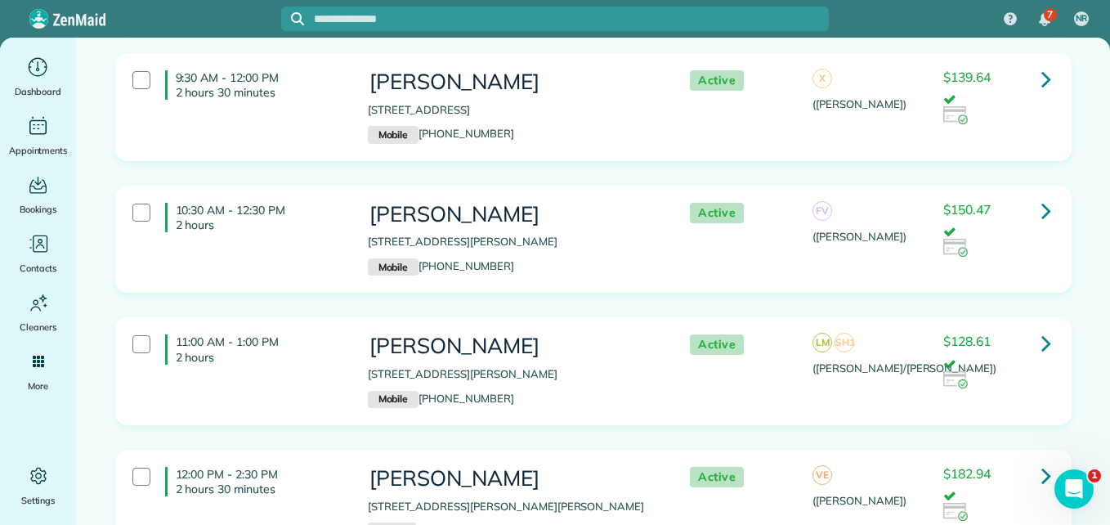
scroll to position [4005, 0]
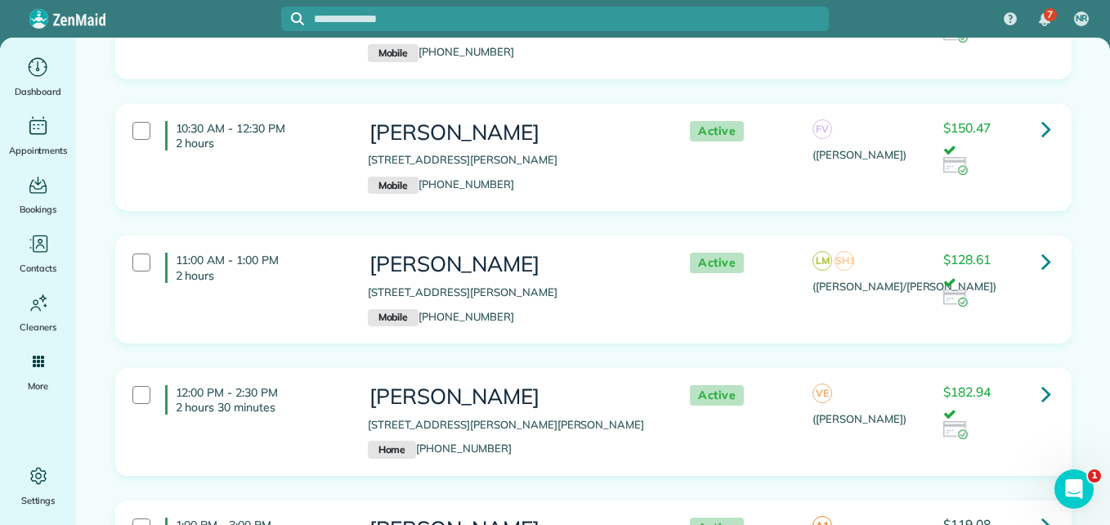
click at [1049, 244] on link at bounding box center [1046, 260] width 33 height 33
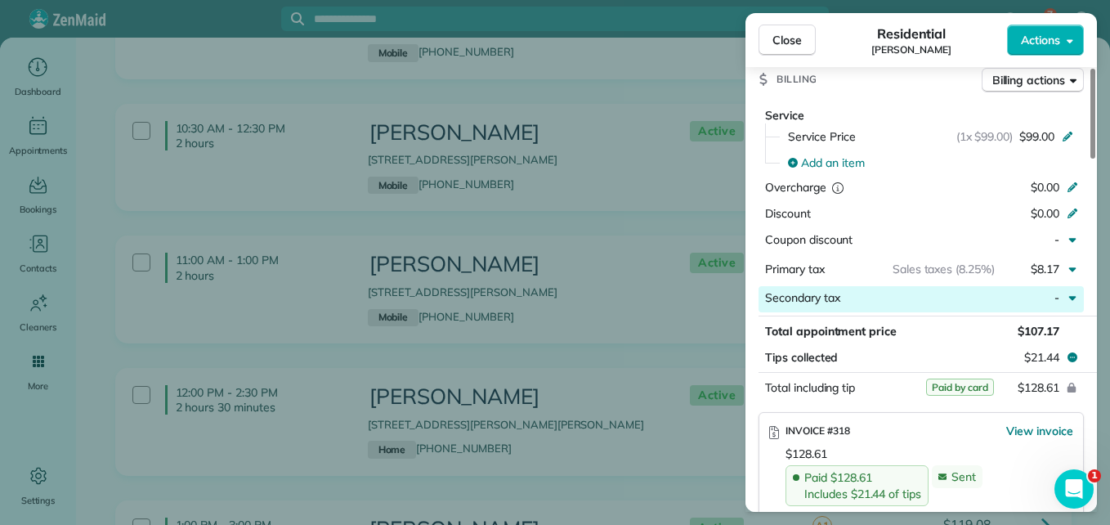
scroll to position [899, 0]
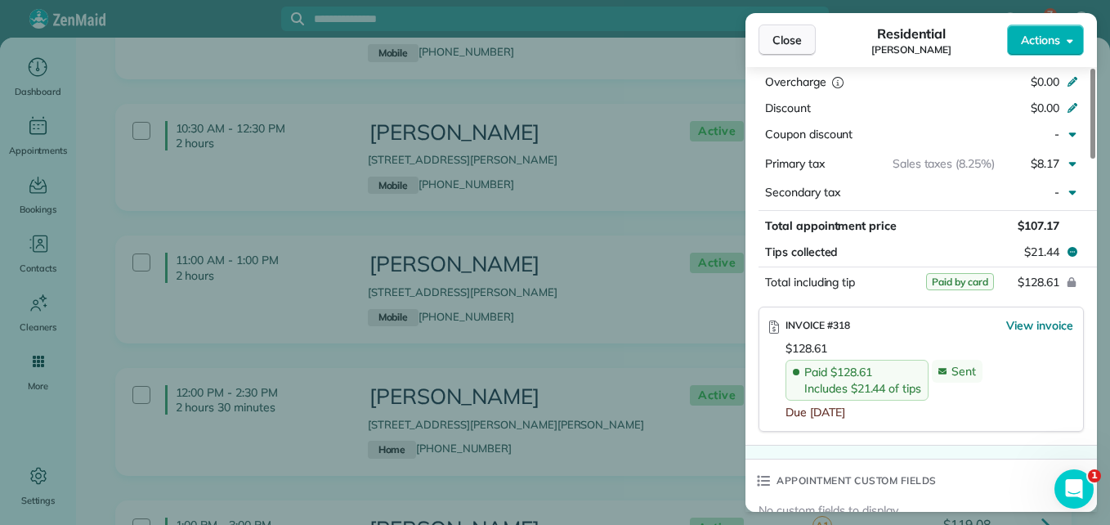
click at [770, 34] on button "Close" at bounding box center [786, 40] width 57 height 31
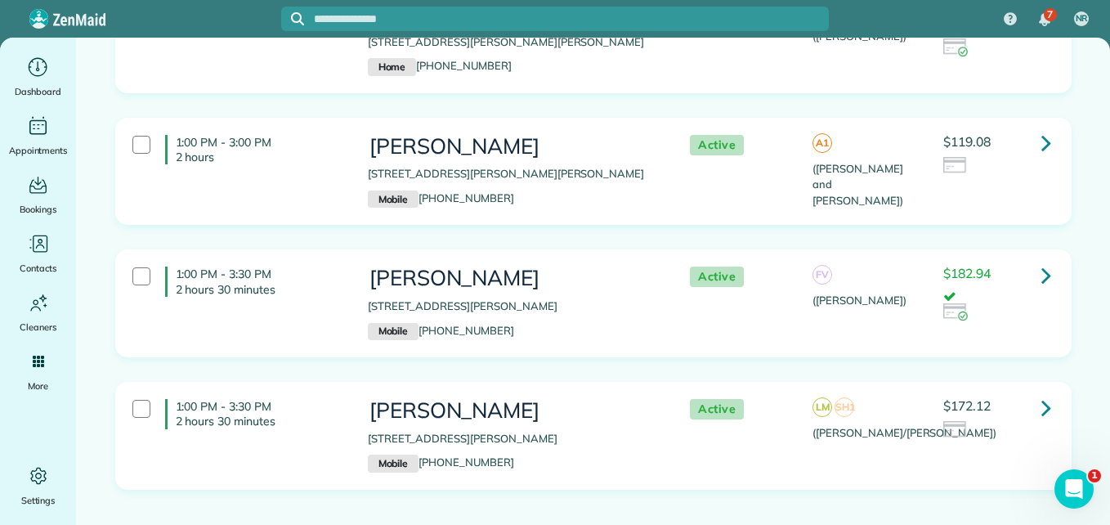
scroll to position [4413, 0]
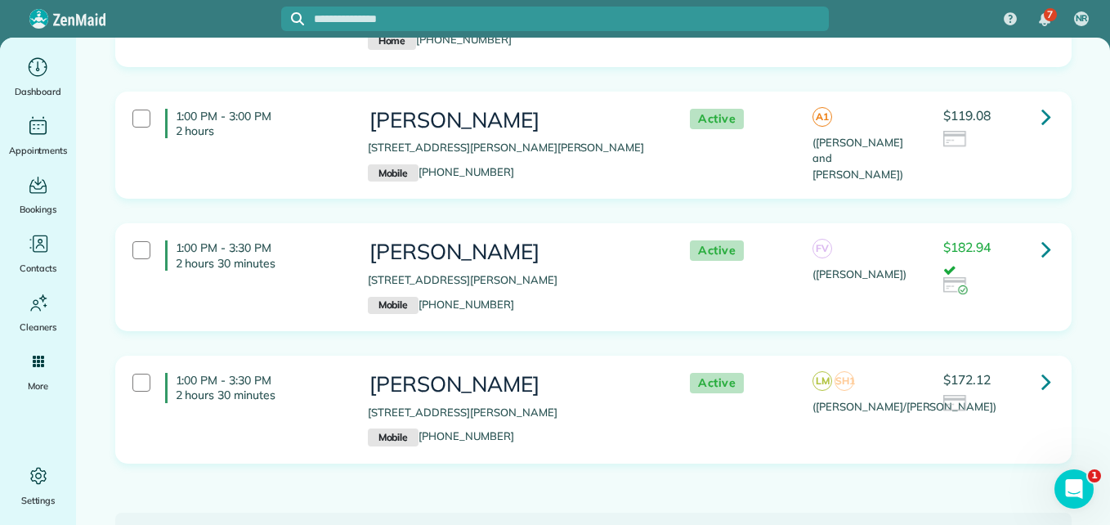
click at [1041, 235] on icon at bounding box center [1046, 249] width 10 height 29
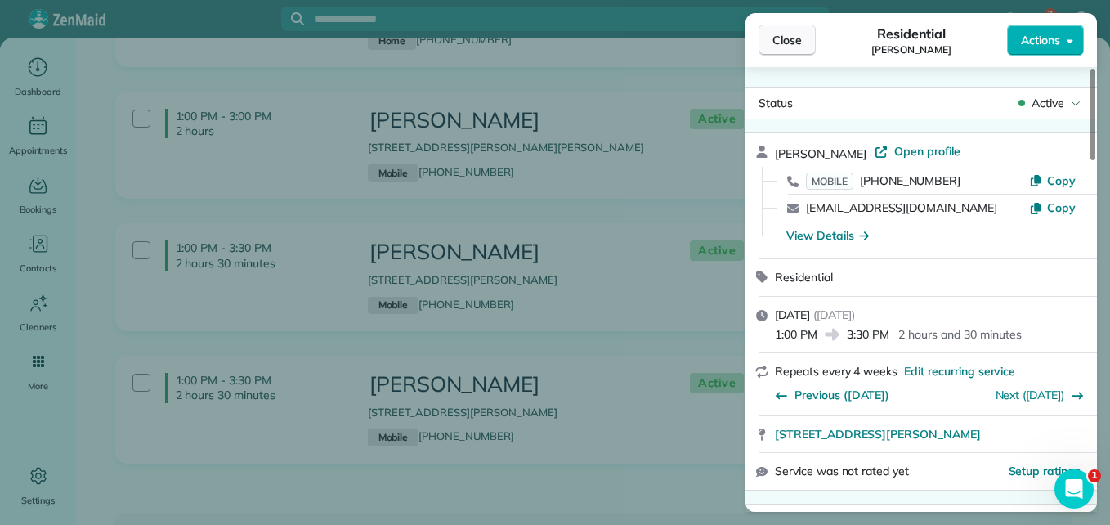
click at [781, 35] on span "Close" at bounding box center [786, 40] width 29 height 16
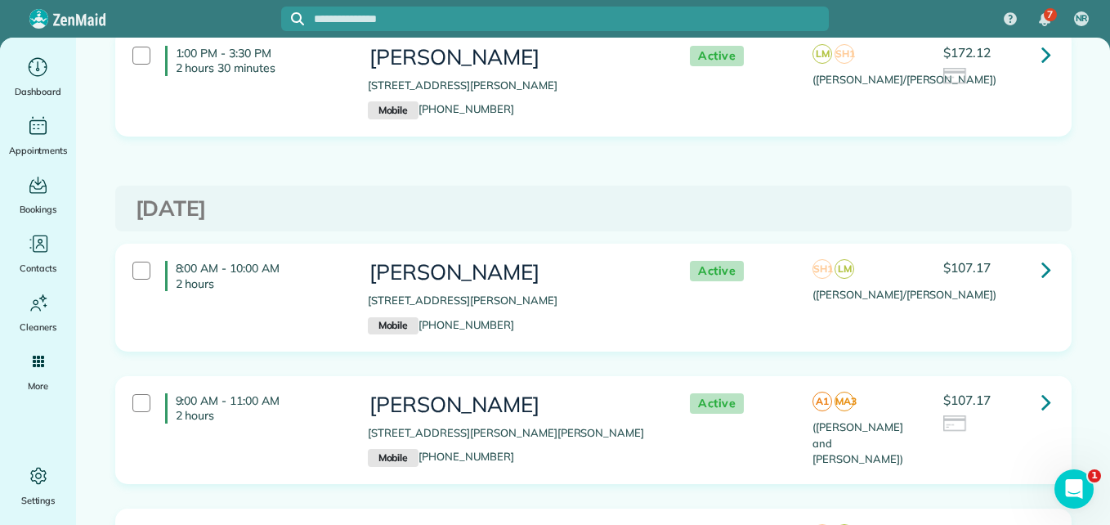
scroll to position [4822, 0]
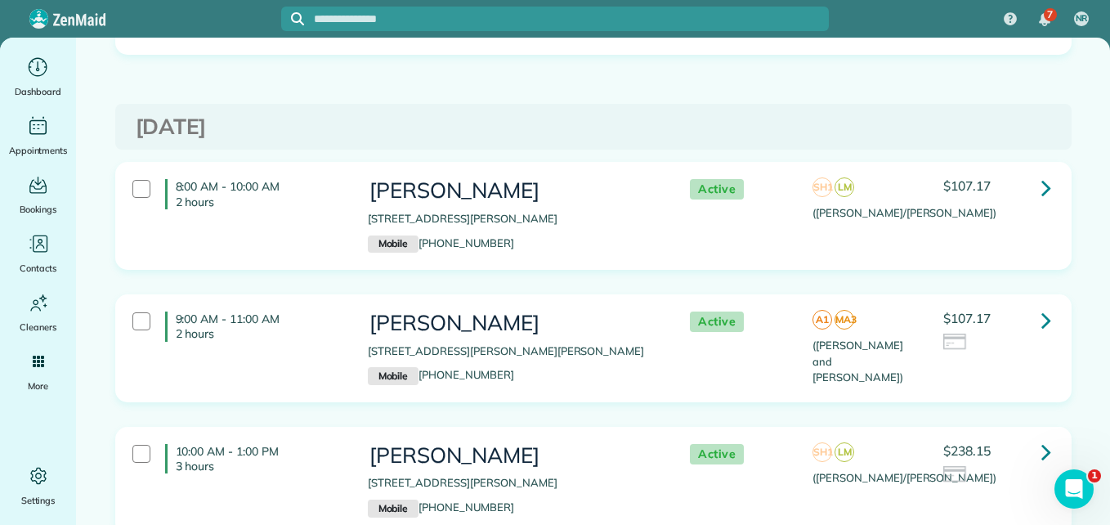
click at [598, 324] on div "Kandace Alexander 148 Wade Pointe Dr. Montgomery TX 77316 Mobile (985) 852-1121" at bounding box center [512, 348] width 289 height 74
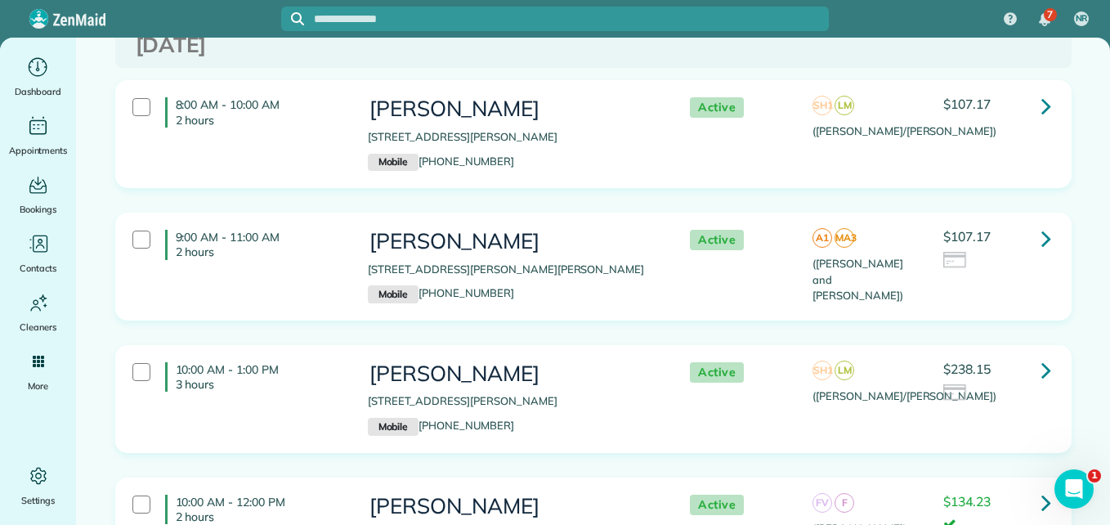
click at [593, 362] on h3 "[PERSON_NAME]" at bounding box center [512, 374] width 289 height 24
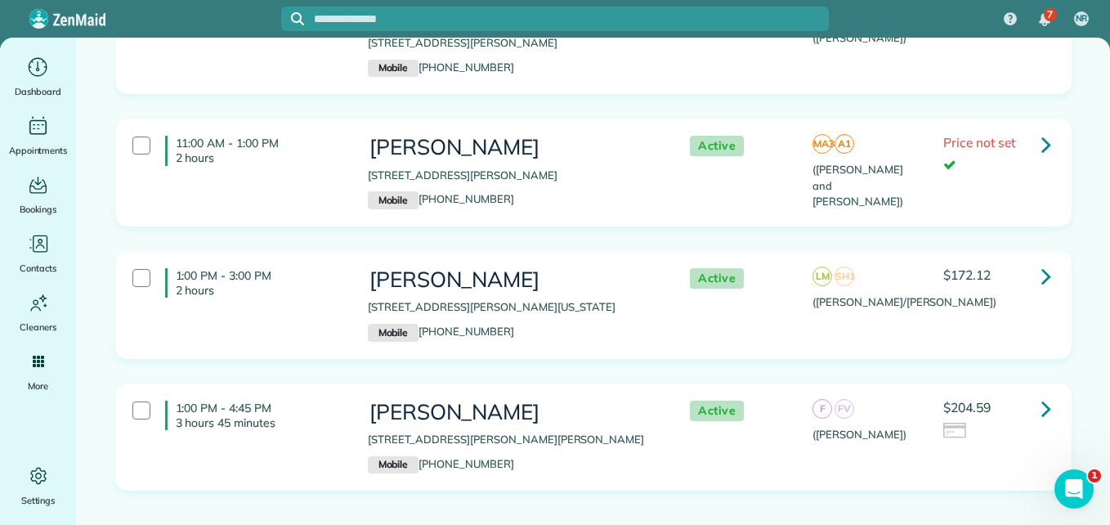
scroll to position [5406, 0]
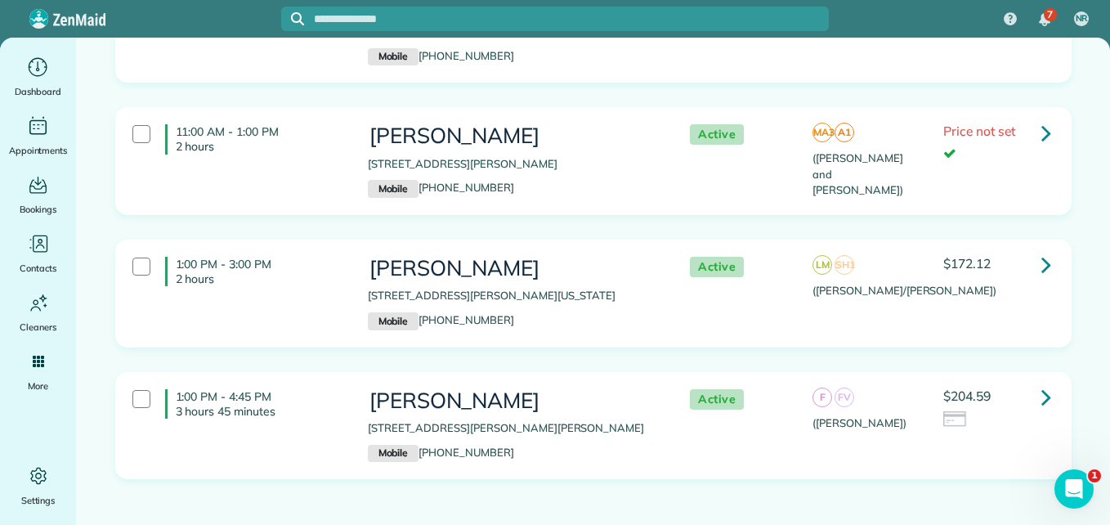
click at [615, 420] on p "[STREET_ADDRESS][PERSON_NAME][PERSON_NAME]" at bounding box center [512, 428] width 289 height 16
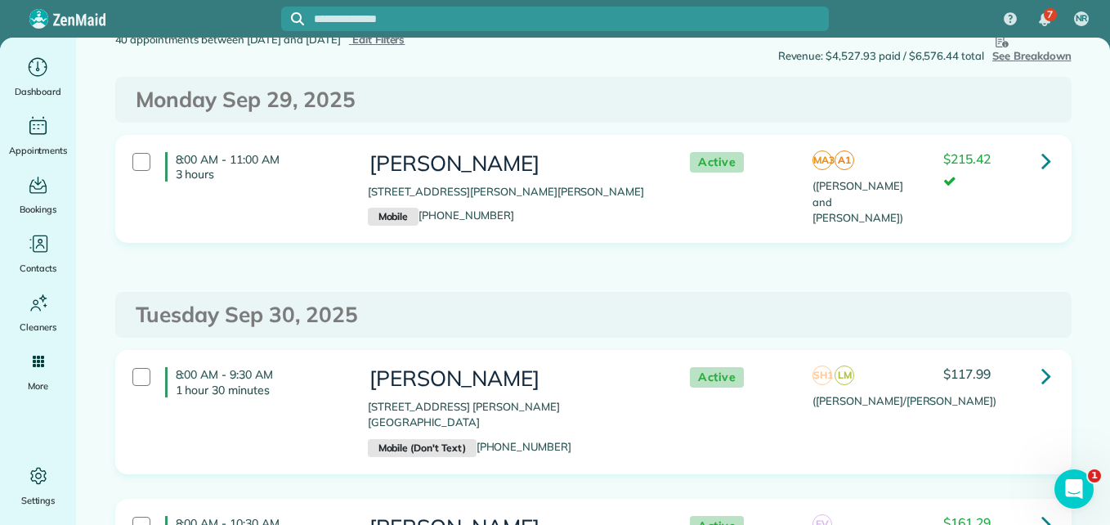
scroll to position [0, 0]
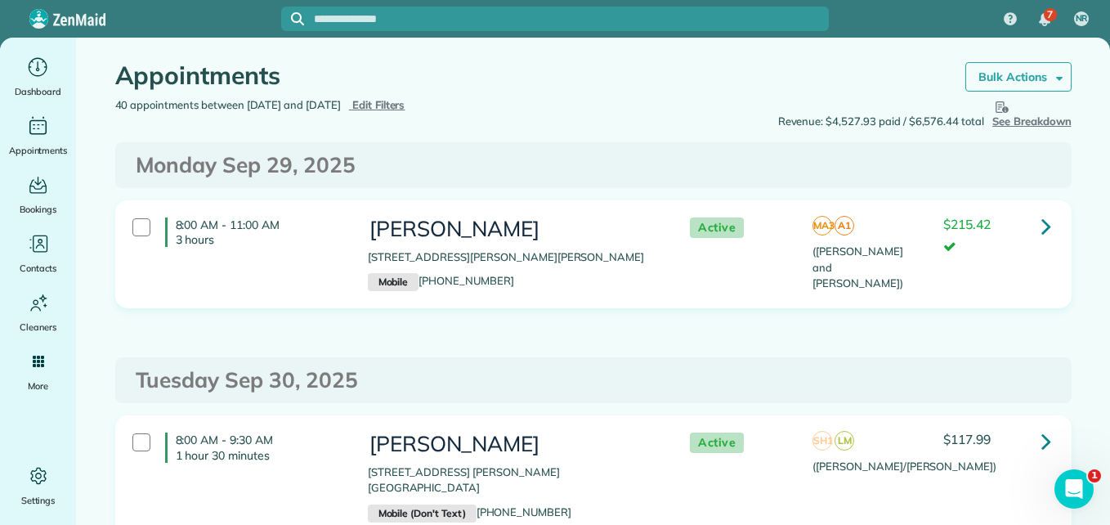
click at [1001, 80] on strong "Bulk Actions" at bounding box center [1012, 76] width 69 height 15
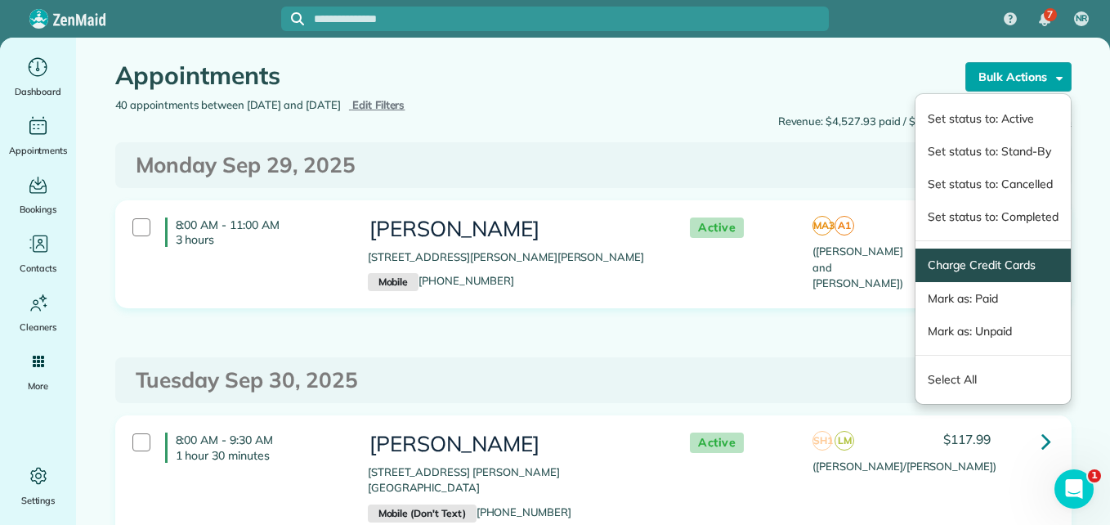
click at [972, 265] on link "Charge Credit Cards" at bounding box center [993, 265] width 130 height 17
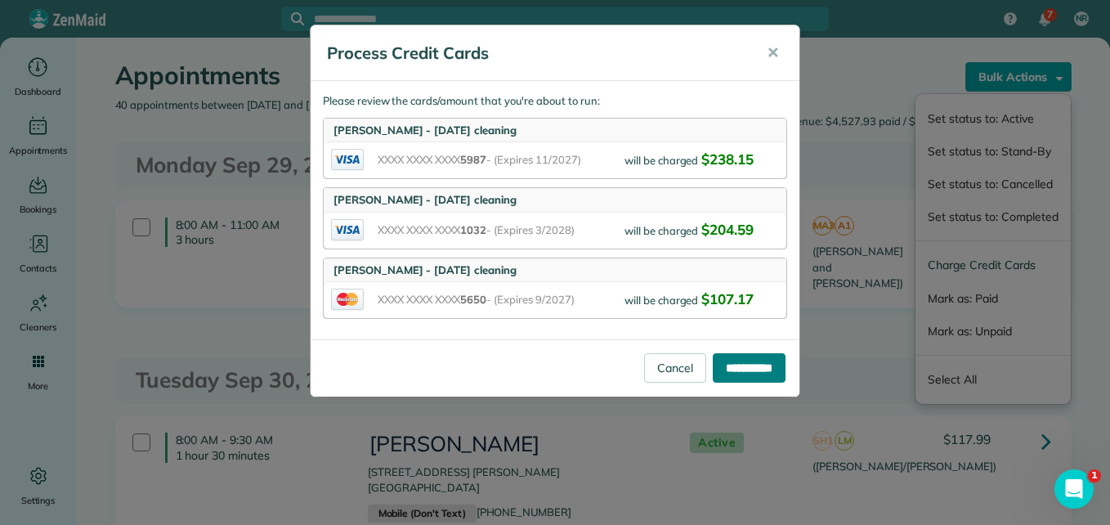
click at [753, 369] on input "**********" at bounding box center [749, 367] width 73 height 29
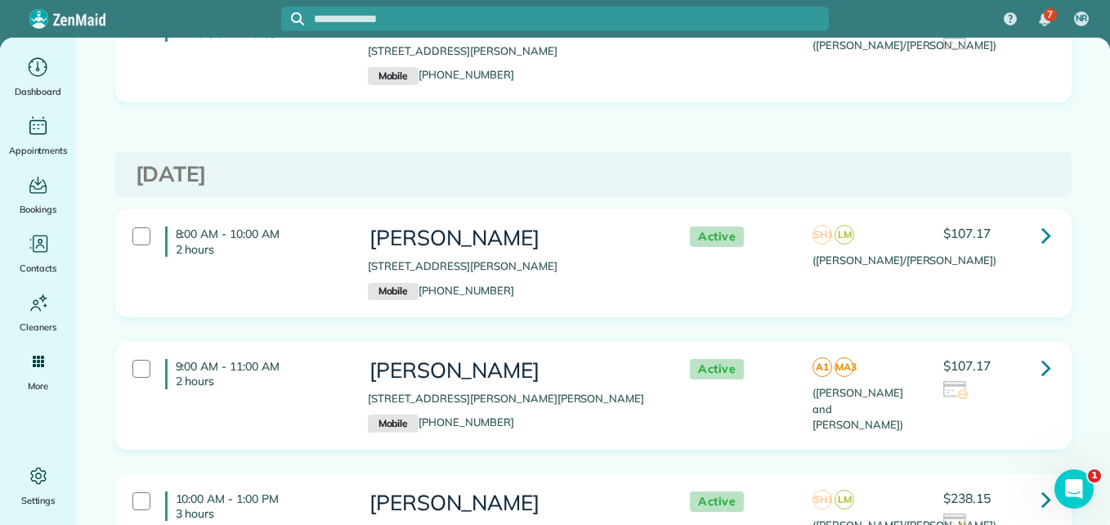
scroll to position [4745, 0]
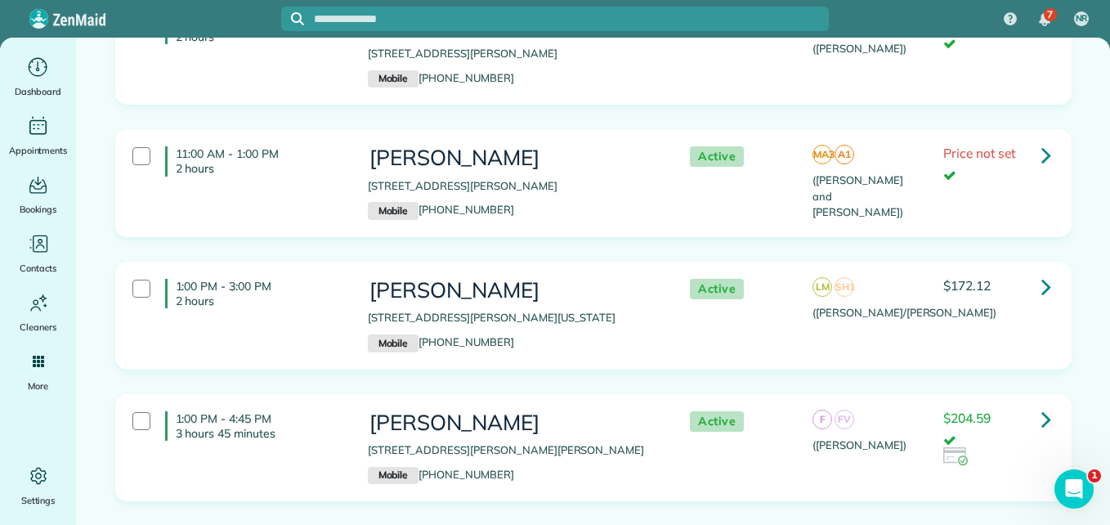
scroll to position [5394, 0]
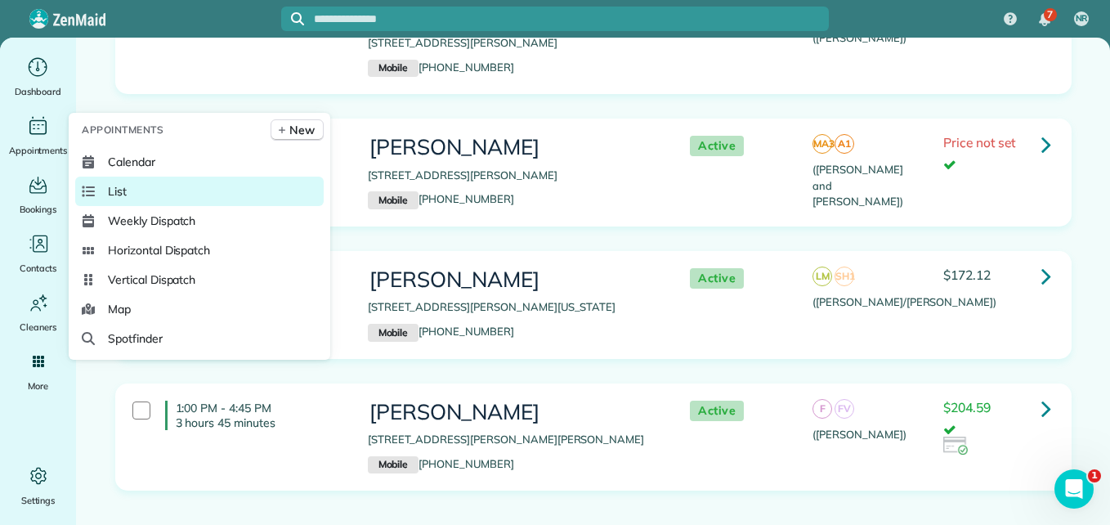
click at [112, 190] on span "List" at bounding box center [117, 191] width 19 height 16
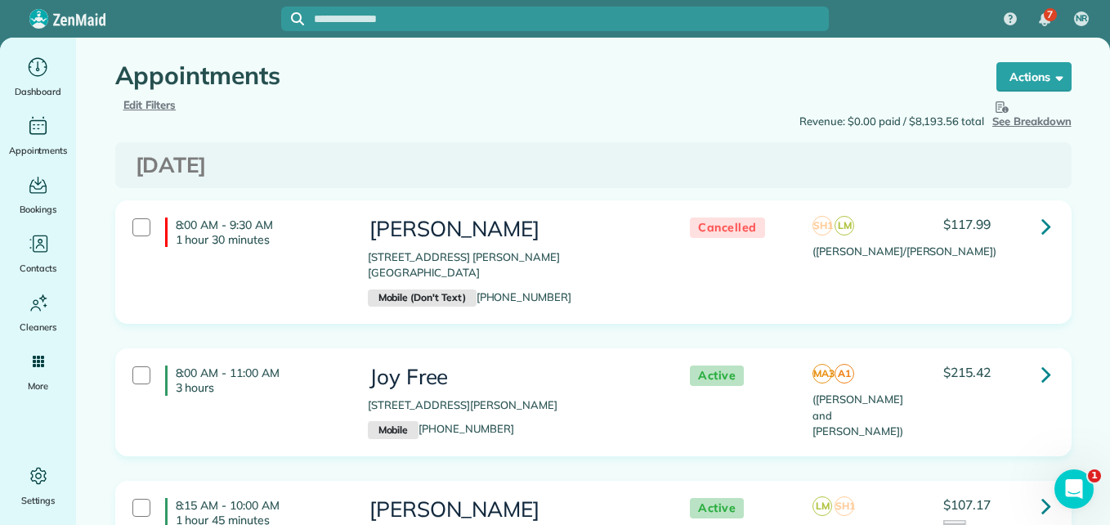
click at [130, 105] on span "Edit Filters" at bounding box center [149, 104] width 53 height 13
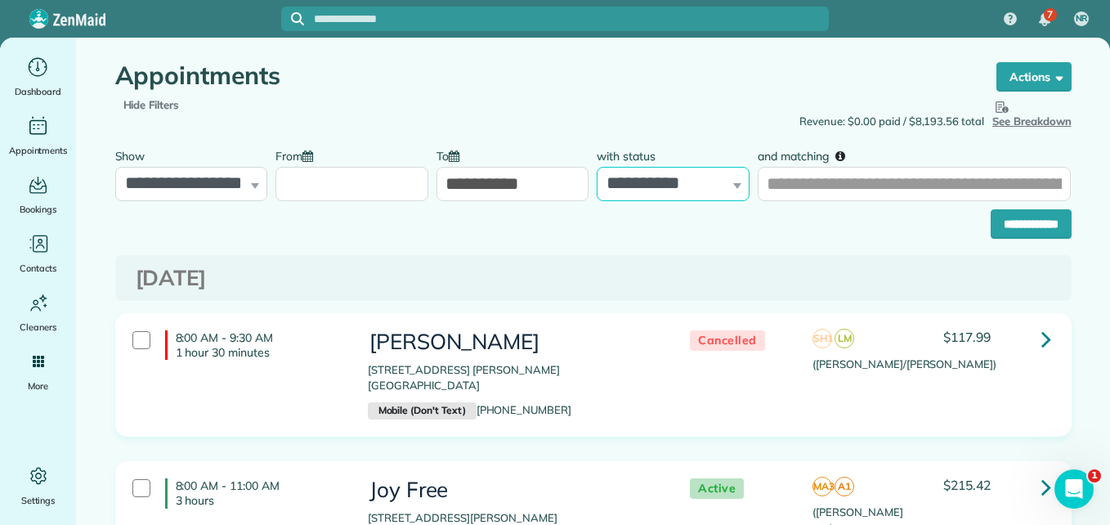
click at [642, 190] on select "**********" at bounding box center [673, 184] width 153 height 34
select select "****"
click at [597, 167] on select "**********" at bounding box center [673, 184] width 153 height 34
click at [1010, 220] on input "**********" at bounding box center [1031, 223] width 81 height 29
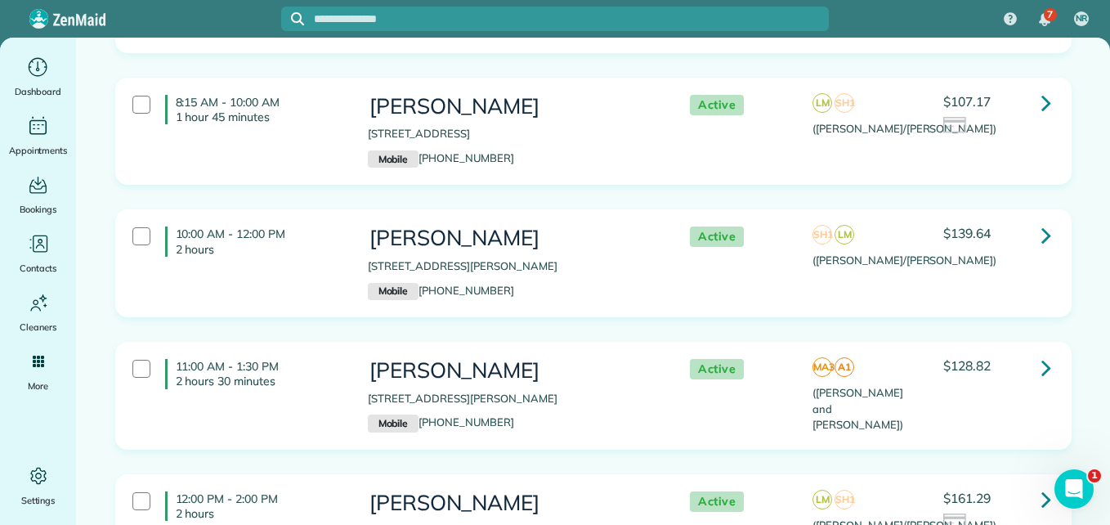
scroll to position [245, 0]
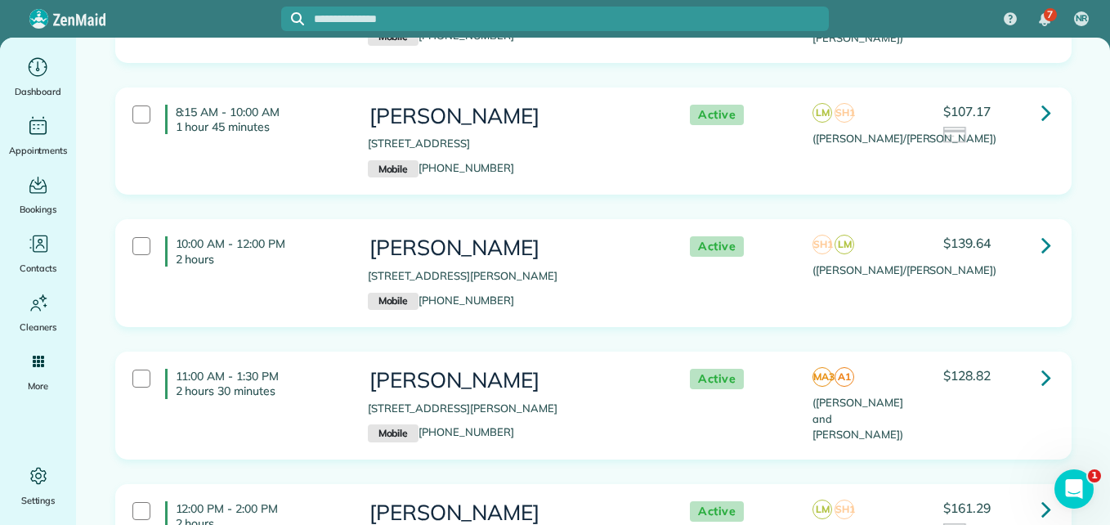
click at [664, 158] on div "8:15 AM - 10:00 AM 1 hour 45 minutes [PERSON_NAME] [STREET_ADDRESS] Mobile [PHO…" at bounding box center [591, 141] width 942 height 90
click at [650, 172] on p "Mobile [PHONE_NUMBER]" at bounding box center [512, 169] width 289 height 18
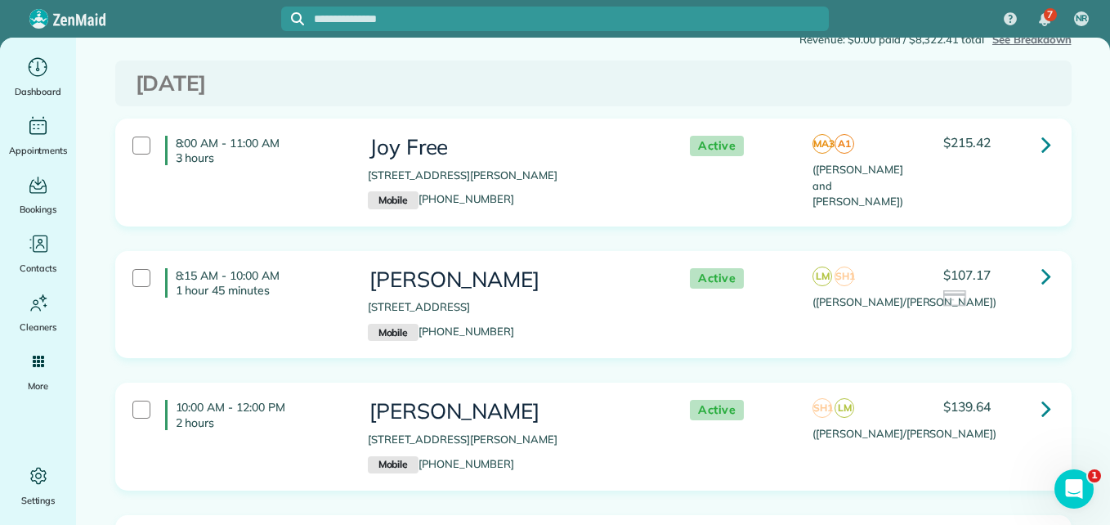
scroll to position [0, 0]
